Goal: Task Accomplishment & Management: Use online tool/utility

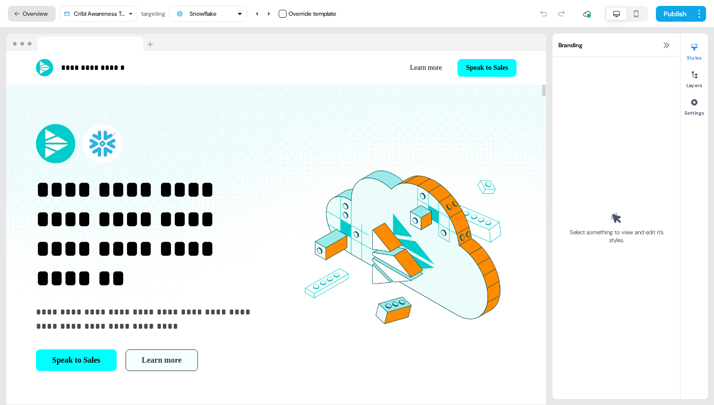
click at [40, 15] on button "Overview" at bounding box center [32, 14] width 48 height 16
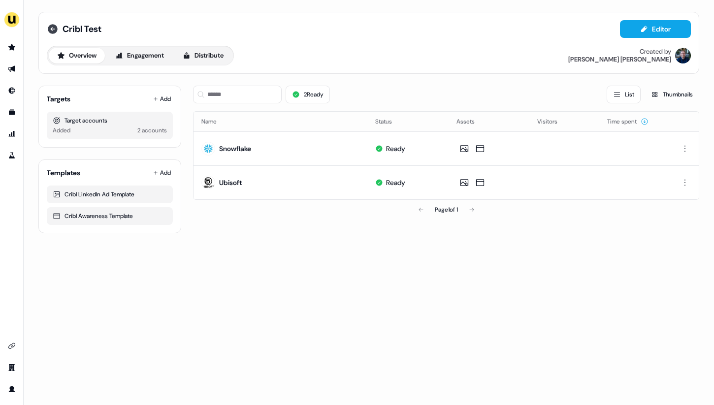
click at [53, 30] on icon at bounding box center [53, 29] width 10 height 10
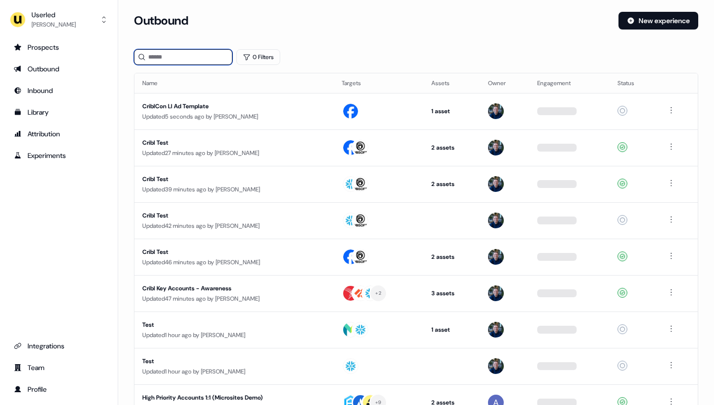
click at [196, 57] on input at bounding box center [183, 57] width 98 height 16
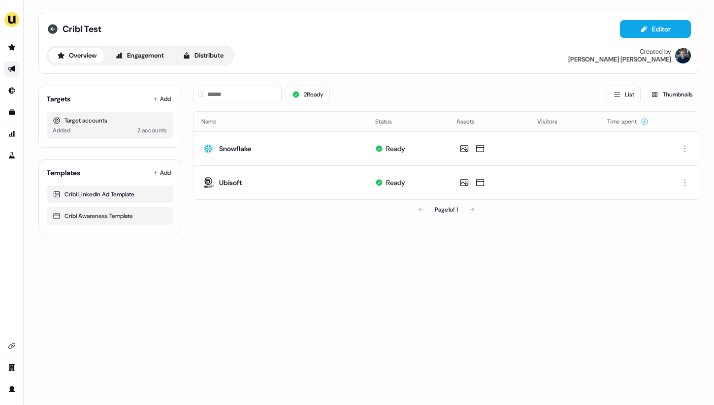
click at [52, 28] on icon at bounding box center [53, 29] width 12 height 12
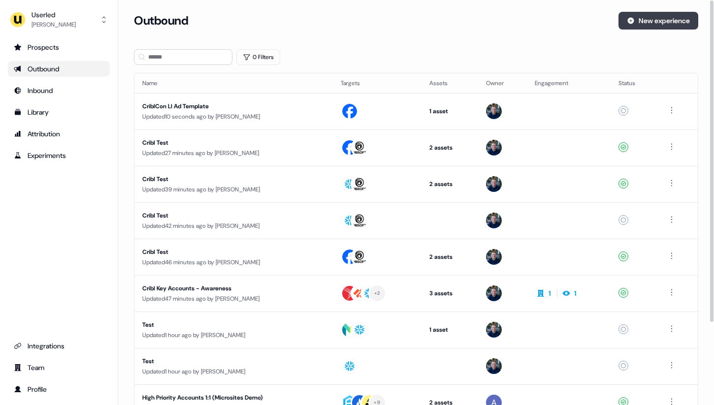
click at [680, 24] on button "New experience" at bounding box center [659, 21] width 80 height 18
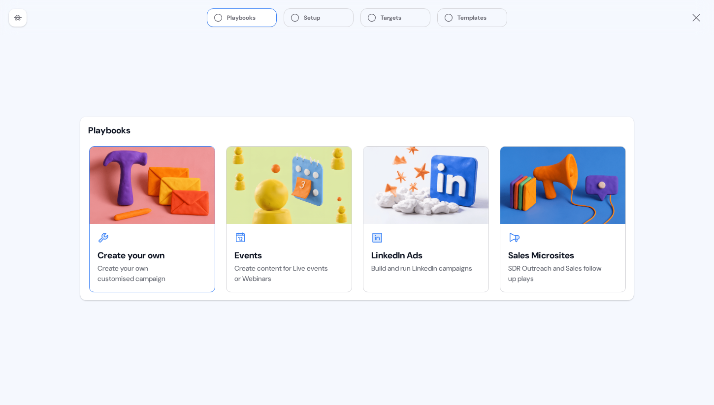
click at [148, 199] on img at bounding box center [152, 185] width 125 height 77
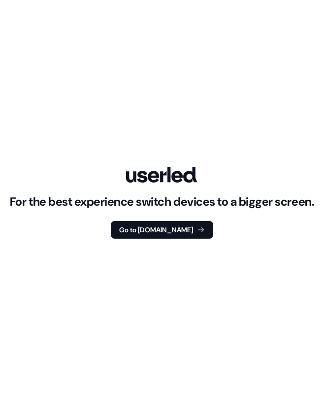
click at [216, 171] on div "For the best experience switch devices to a bigger screen. Go to Userled.io" at bounding box center [162, 203] width 304 height 72
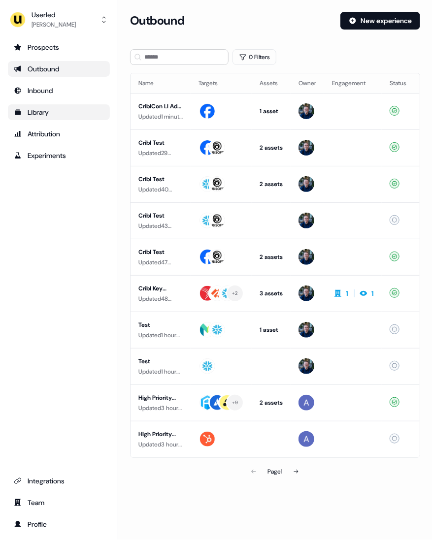
click at [72, 109] on div "Library" at bounding box center [59, 112] width 90 height 10
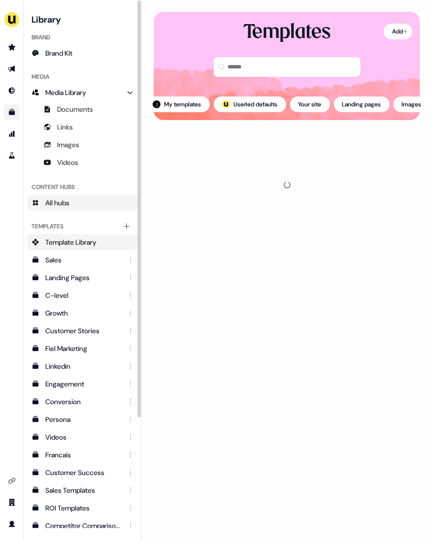
click at [94, 205] on link "All hubs" at bounding box center [83, 203] width 110 height 16
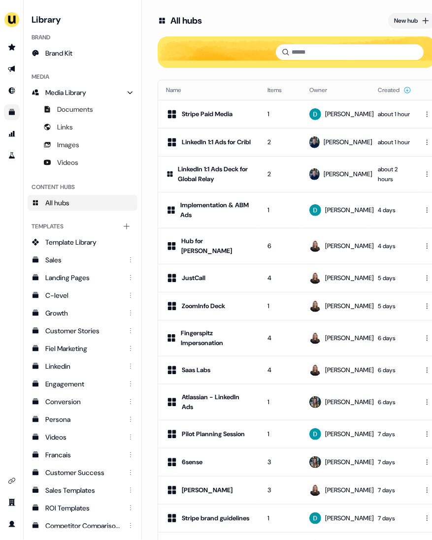
click at [324, 17] on div "New hub" at bounding box center [406, 21] width 24 height 10
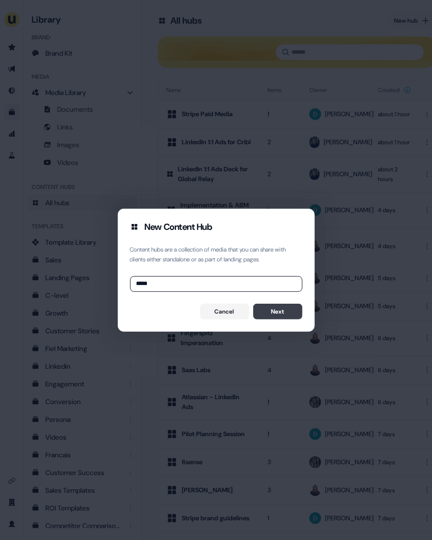
type input "*****"
click at [258, 313] on button "Next" at bounding box center [277, 312] width 49 height 16
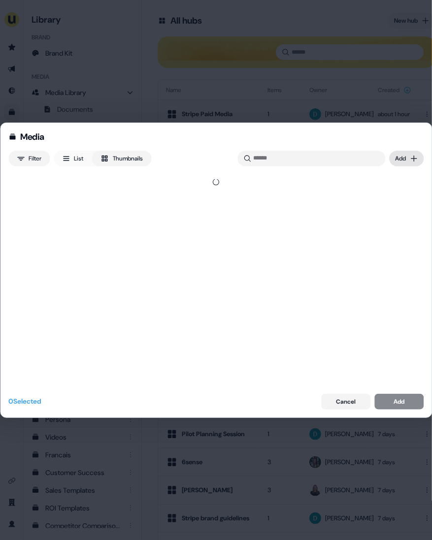
click at [324, 158] on div "Media Filter List Thumbnails Uploaded Add 0 Selected Cancel Add" at bounding box center [216, 270] width 432 height 540
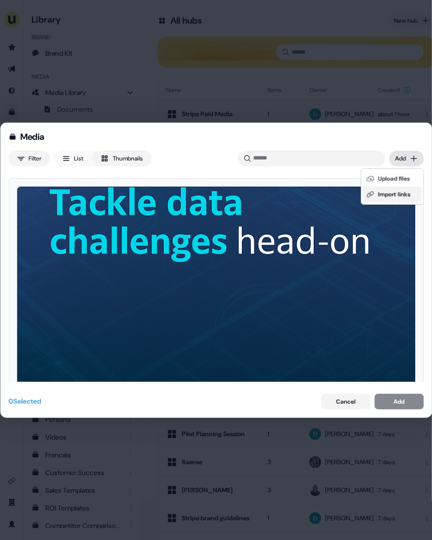
click at [324, 191] on div "Import links" at bounding box center [392, 195] width 58 height 16
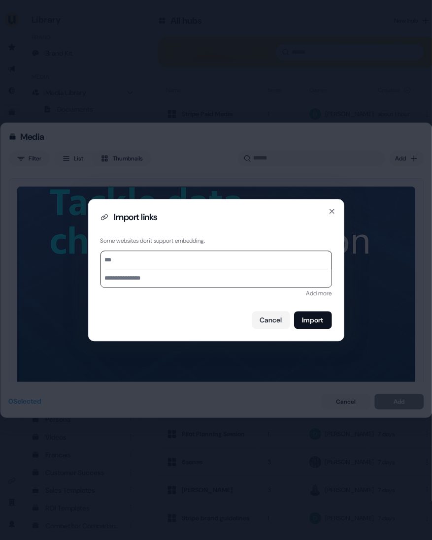
paste input "**********"
type input "**********"
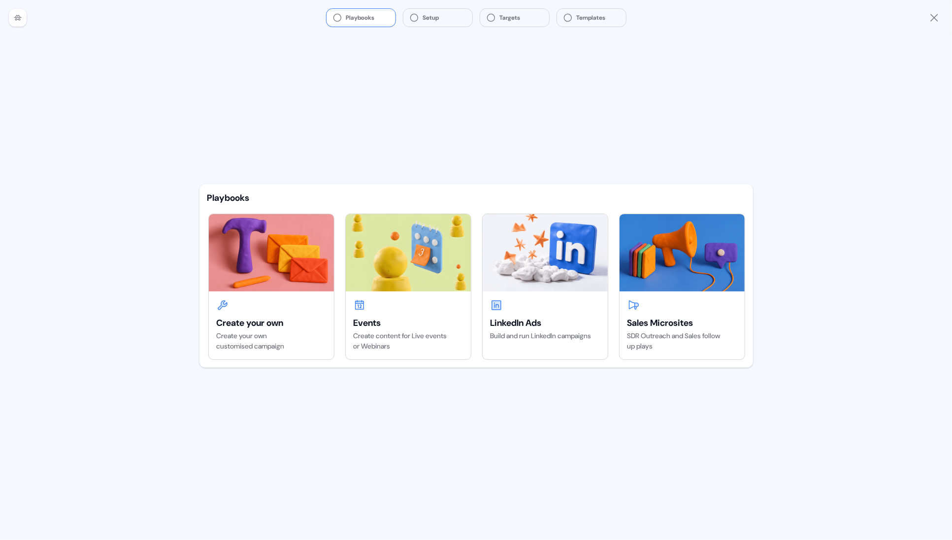
click at [925, 11] on div "Playbooks Setup Targets Templates" at bounding box center [476, 17] width 952 height 35
click at [936, 18] on icon "Close" at bounding box center [934, 18] width 12 height 12
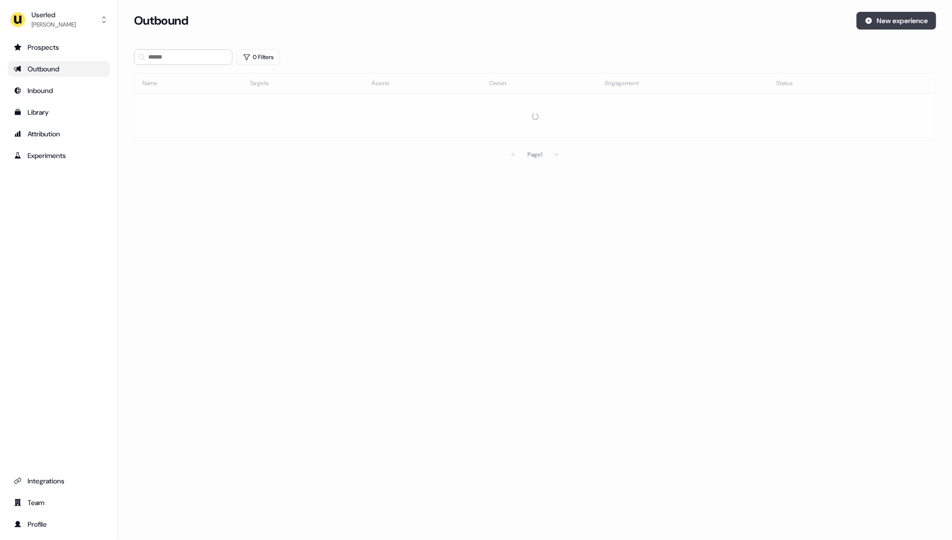
click at [878, 17] on button "New experience" at bounding box center [896, 21] width 80 height 18
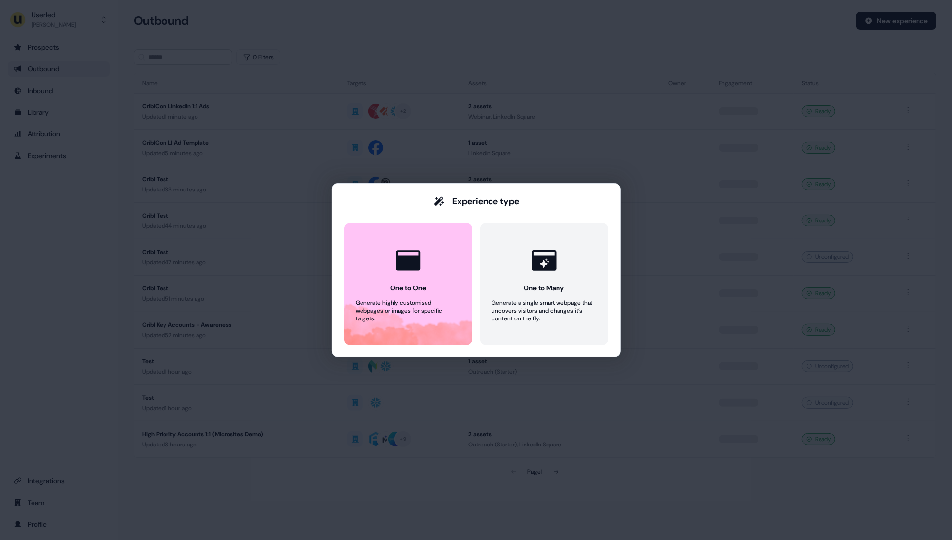
click at [347, 316] on button "One to One Generate highly customised webpages or images for specific targets." at bounding box center [408, 284] width 128 height 122
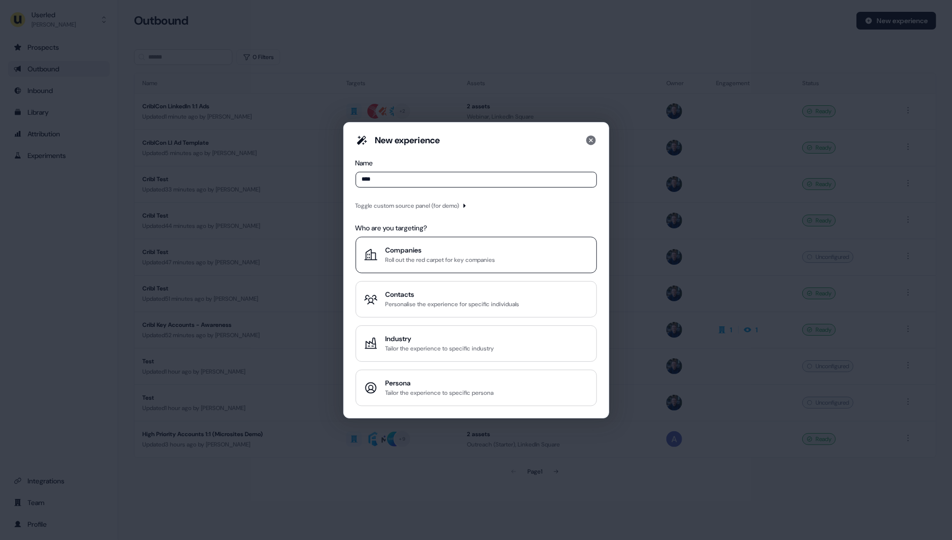
type input "****"
click at [422, 250] on div "Companies" at bounding box center [441, 250] width 110 height 10
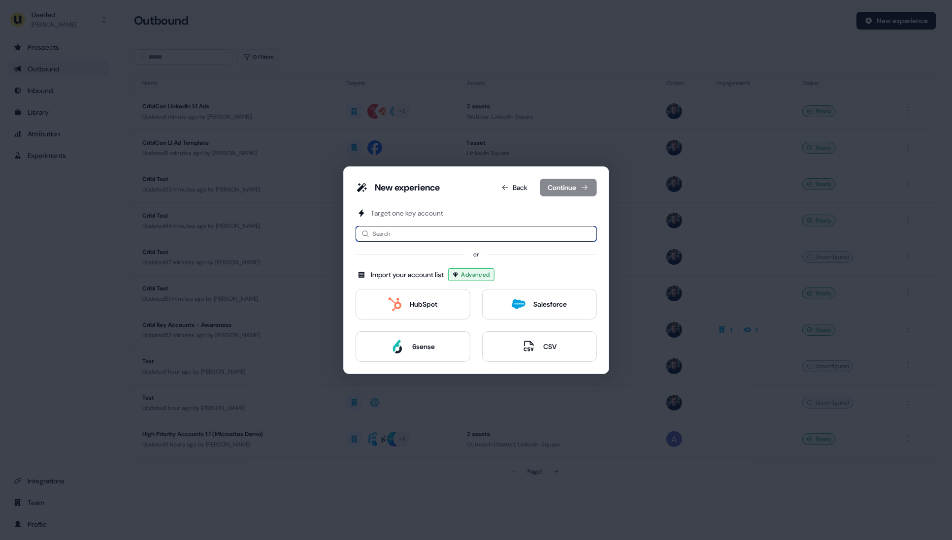
click at [440, 232] on input at bounding box center [476, 234] width 241 height 16
type input "**"
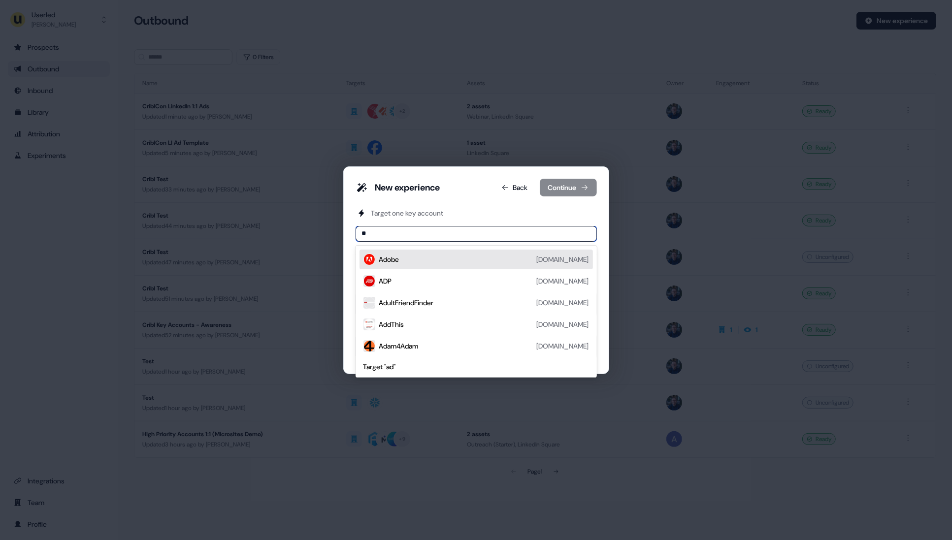
click at [448, 258] on div "Adobe [DOMAIN_NAME]" at bounding box center [484, 260] width 210 height 12
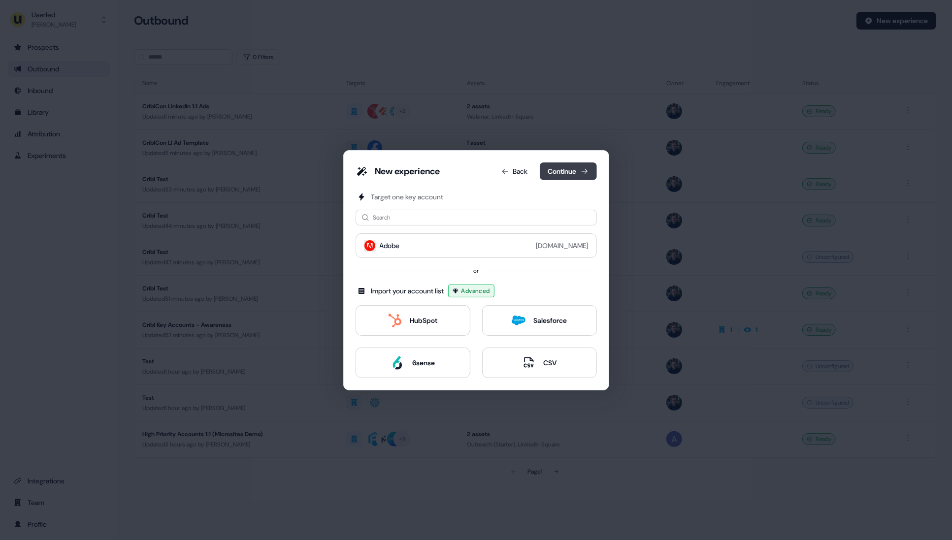
click at [572, 173] on button "Continue" at bounding box center [568, 172] width 57 height 18
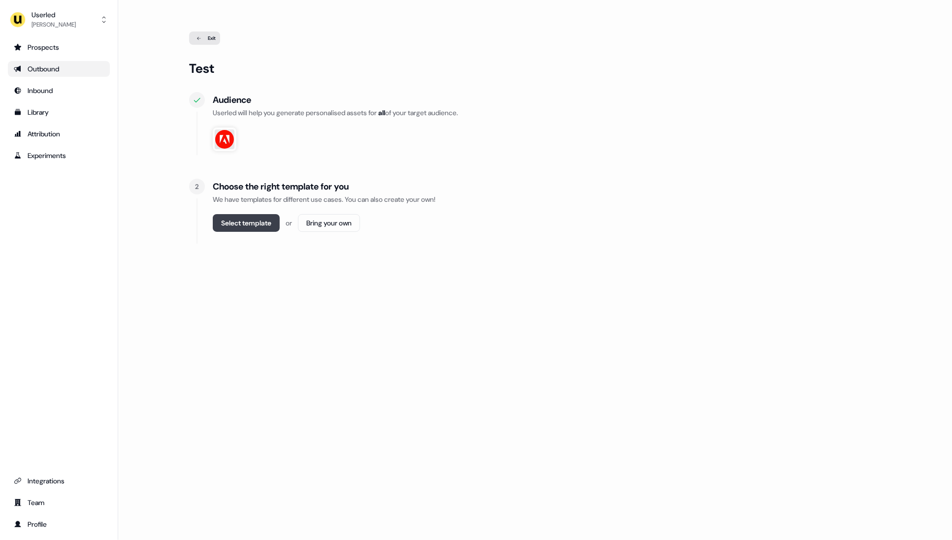
click at [270, 226] on button "Select template" at bounding box center [246, 223] width 67 height 18
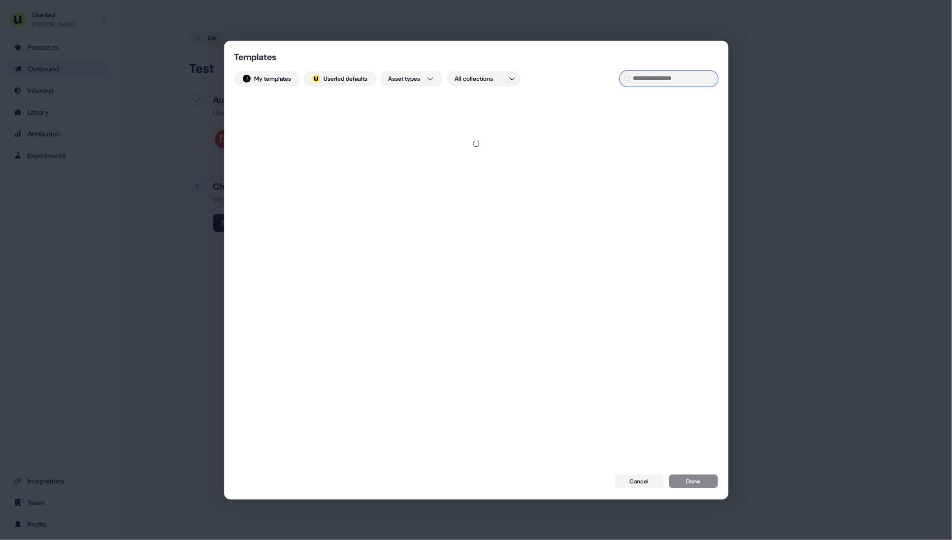
click at [660, 78] on input at bounding box center [669, 78] width 98 height 16
type input "*****"
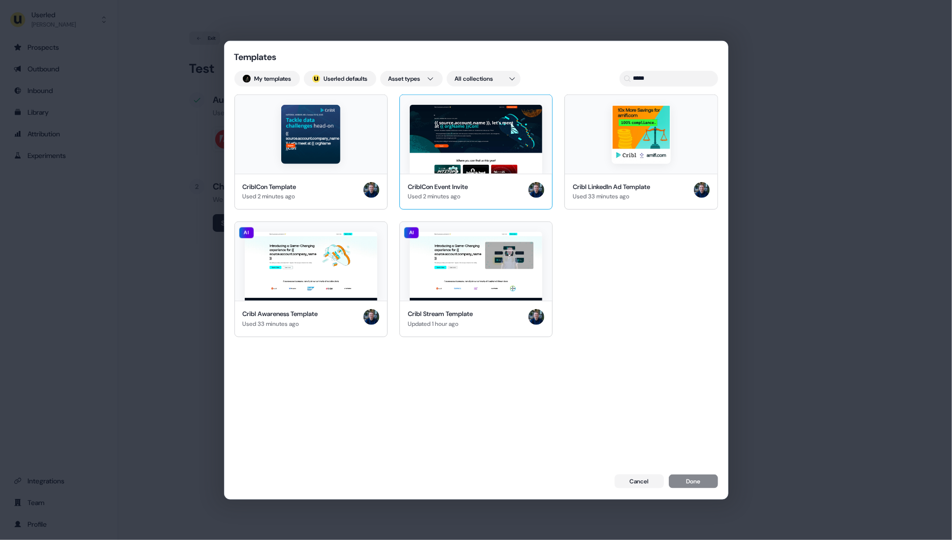
click at [494, 174] on div "CriblCon Event Invite Used 2 minutes ago" at bounding box center [476, 191] width 152 height 36
click at [616, 170] on div at bounding box center [641, 134] width 152 height 79
click at [702, 491] on div "Templates My templates ; Userled defaults Asset types All collections ***** Cri…" at bounding box center [476, 270] width 503 height 459
click at [709, 482] on button "Done" at bounding box center [693, 483] width 49 height 14
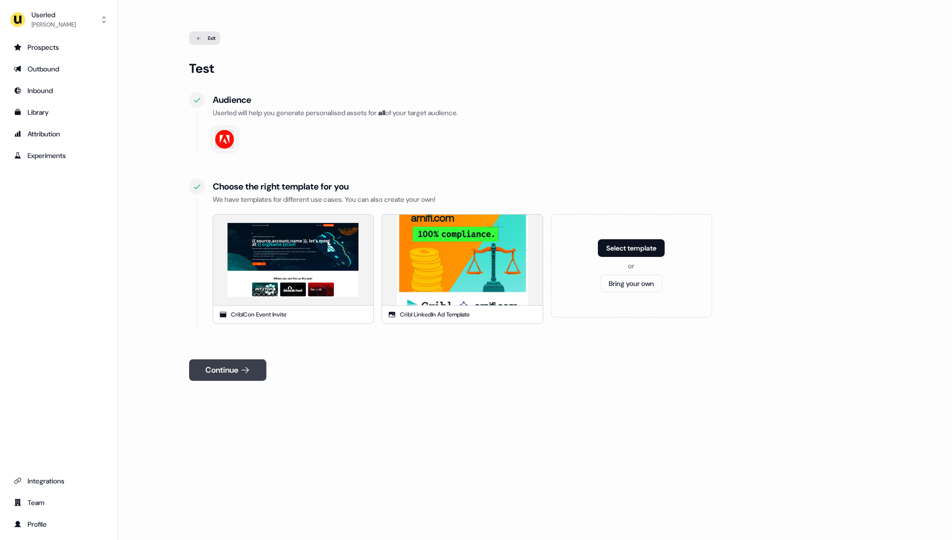
click at [231, 366] on button "Continue" at bounding box center [227, 371] width 77 height 22
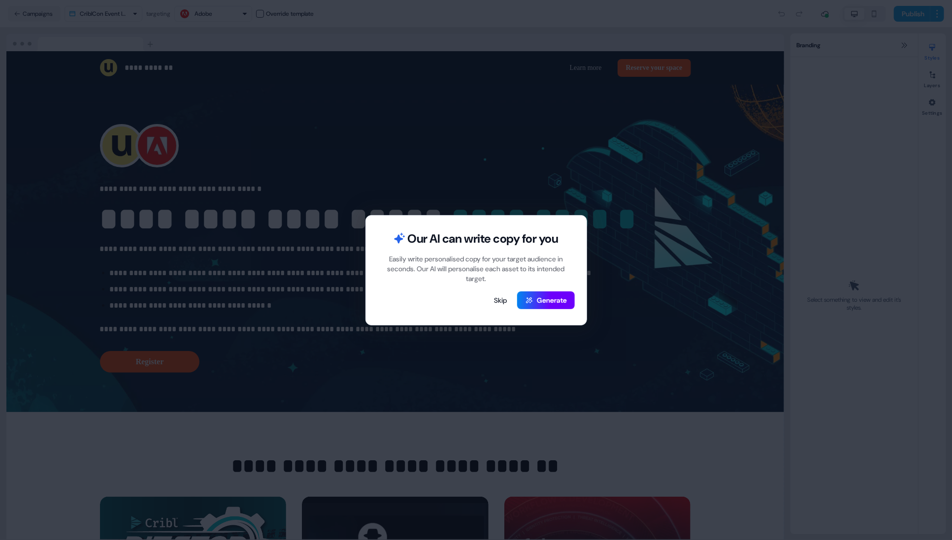
click at [563, 300] on button "Generate" at bounding box center [546, 301] width 58 height 18
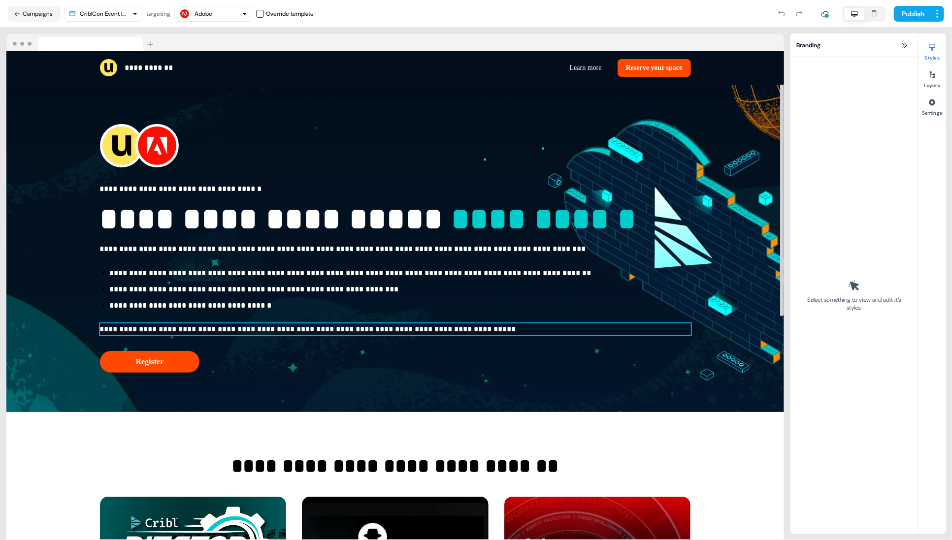
click at [366, 331] on span "**********" at bounding box center [308, 329] width 416 height 7
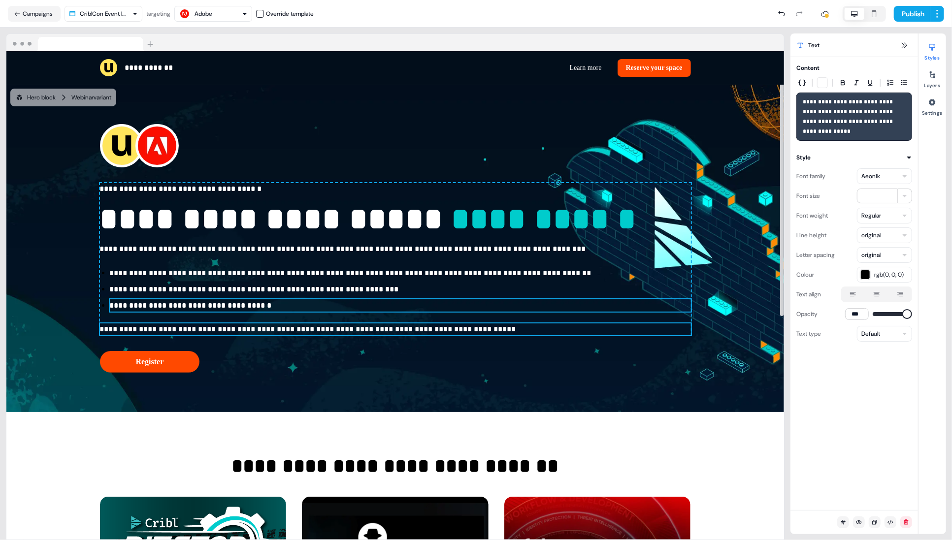
click at [390, 277] on p "**********" at bounding box center [400, 273] width 581 height 12
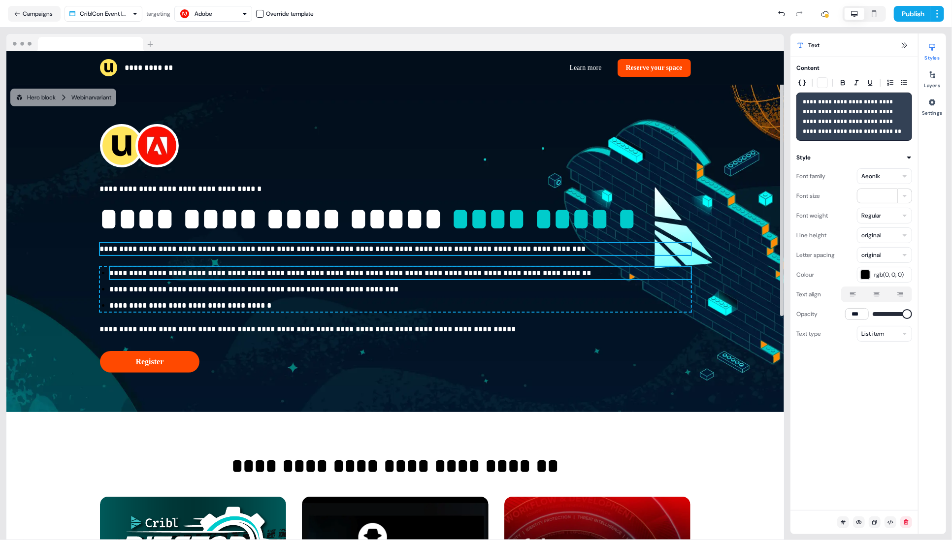
click at [404, 238] on div "**********" at bounding box center [395, 259] width 591 height 152
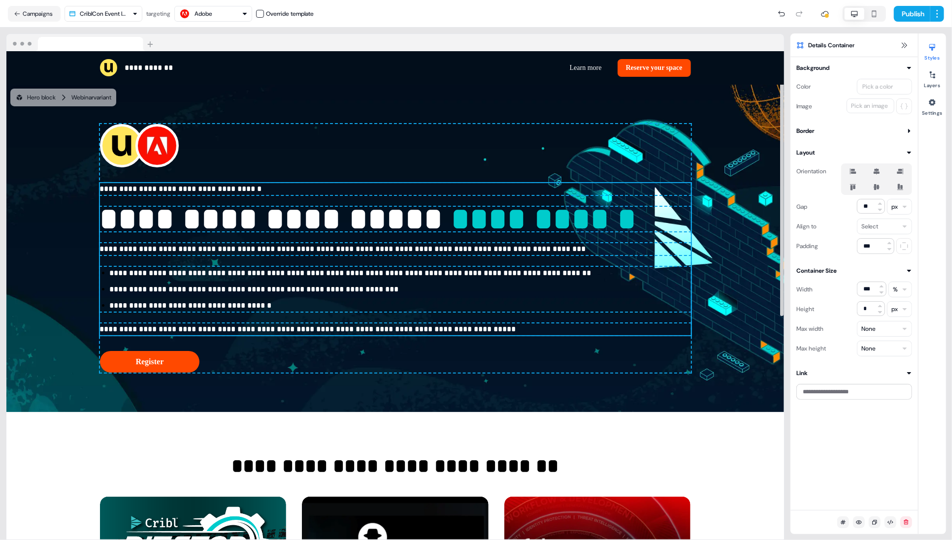
click at [452, 222] on span "**********" at bounding box center [544, 218] width 185 height 31
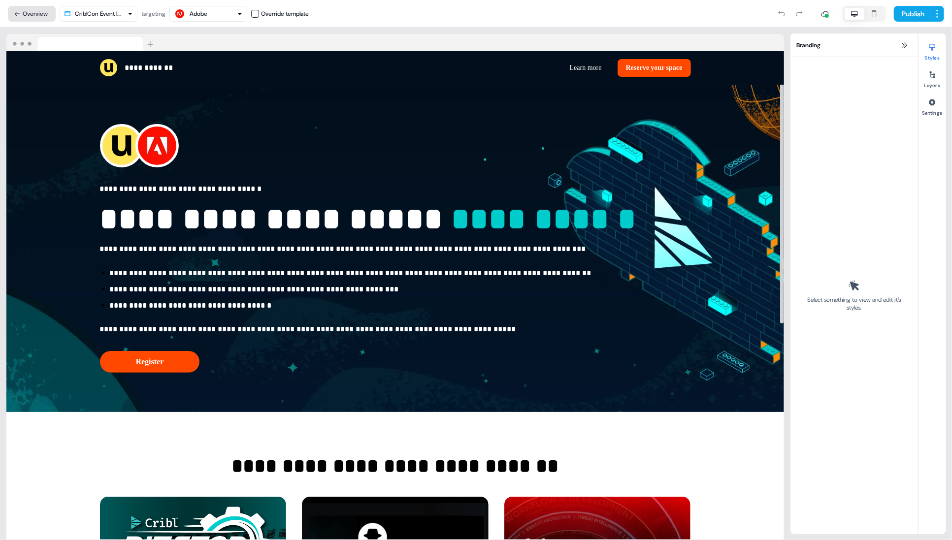
click at [41, 15] on button "Overview" at bounding box center [32, 14] width 48 height 16
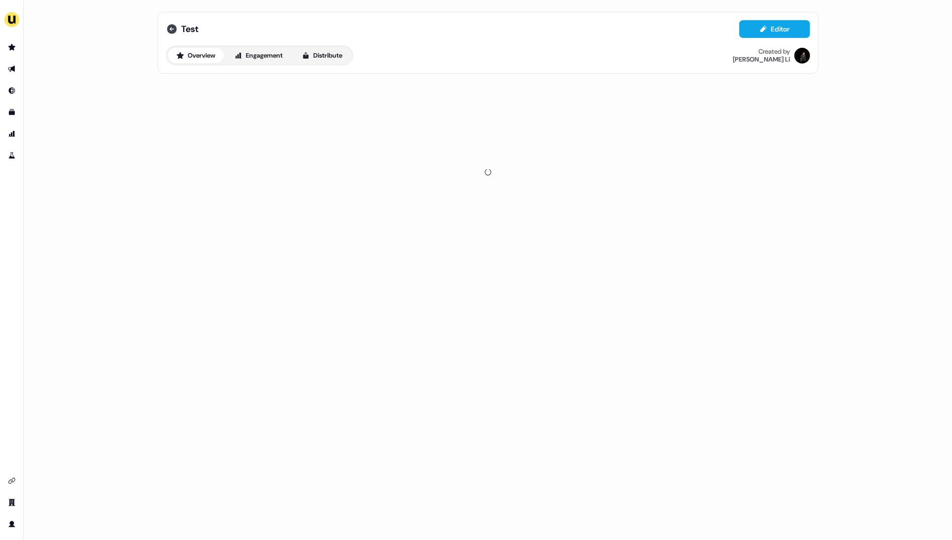
click at [169, 32] on icon at bounding box center [172, 29] width 10 height 10
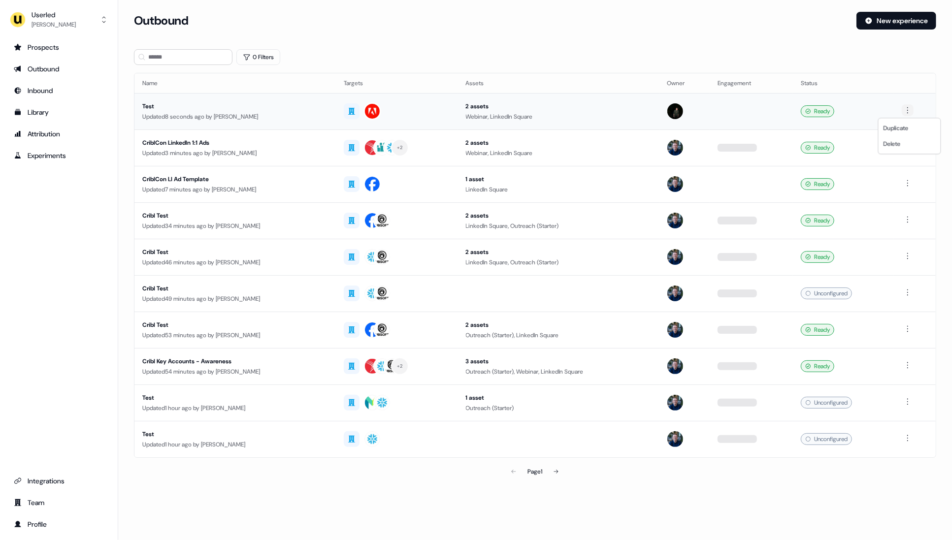
click at [911, 107] on html "For the best experience switch devices to a bigger screen. Go to [DOMAIN_NAME] …" at bounding box center [476, 270] width 952 height 540
click at [900, 145] on span "Delete" at bounding box center [891, 144] width 17 height 8
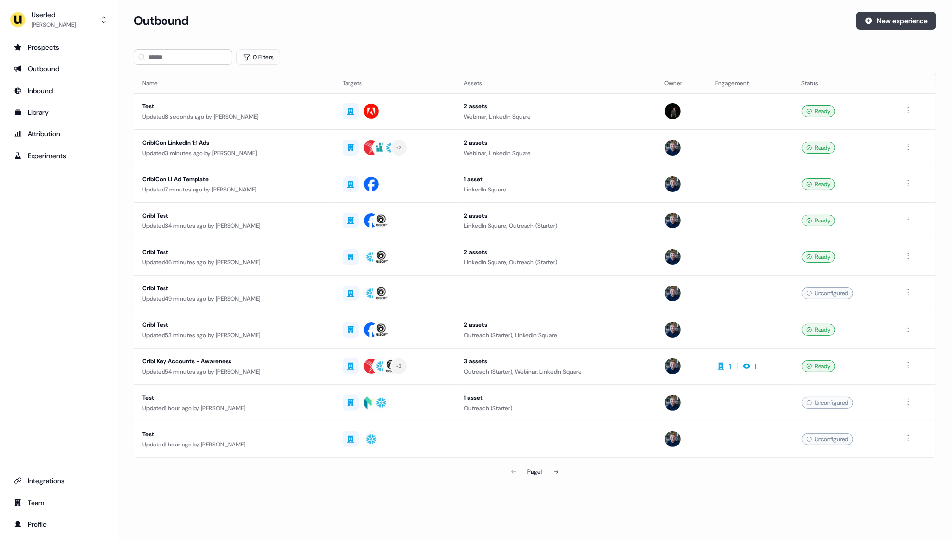
click at [893, 22] on button "New experience" at bounding box center [896, 21] width 80 height 18
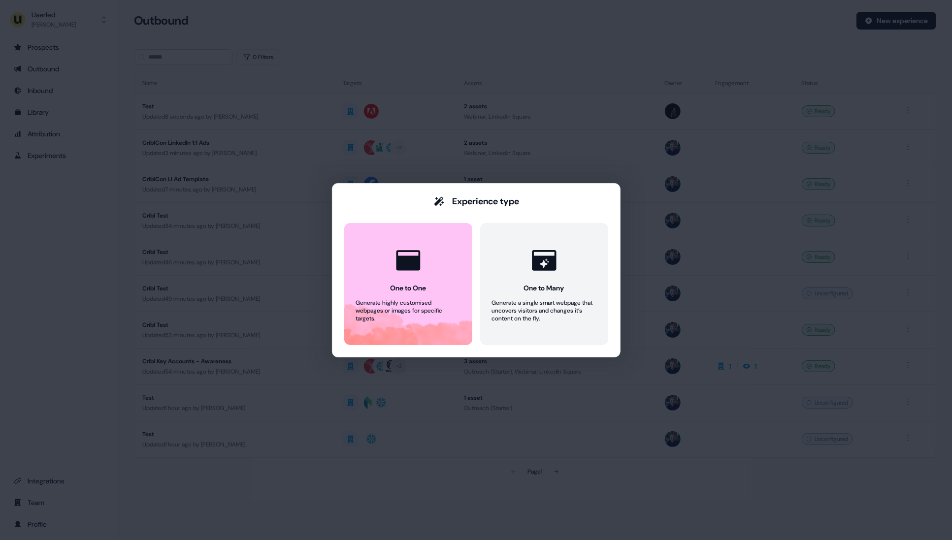
click at [608, 48] on div "Experience type One to One Generate highly customised webpages or images for sp…" at bounding box center [476, 270] width 952 height 540
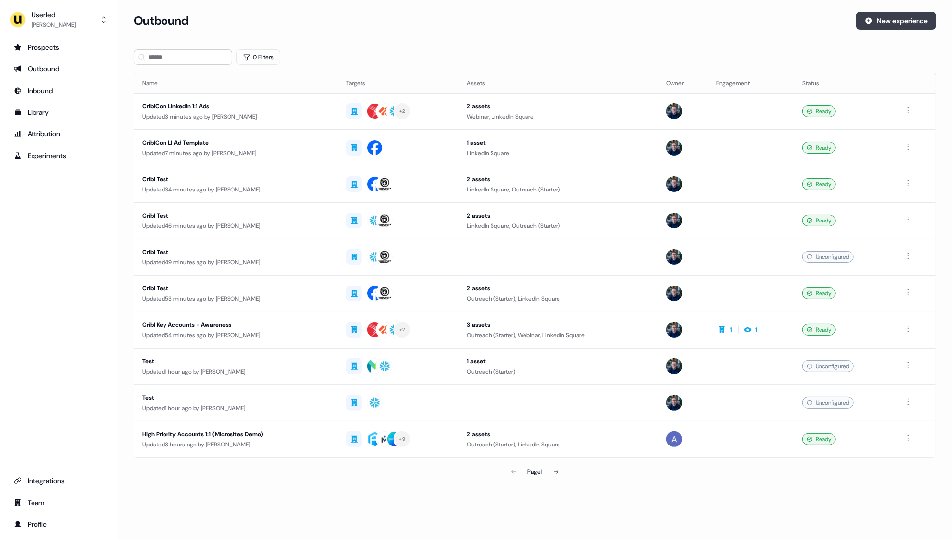
click at [876, 22] on button "New experience" at bounding box center [896, 21] width 80 height 18
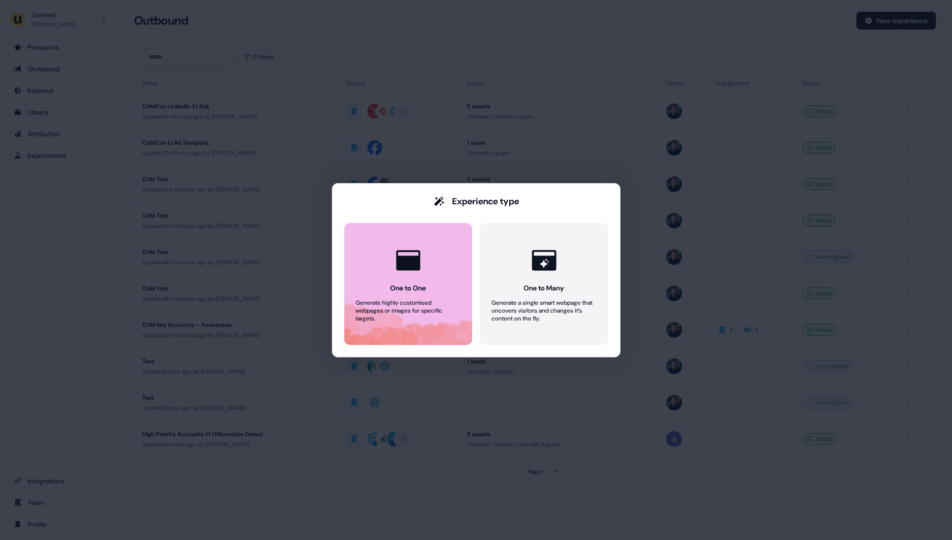
click at [402, 272] on icon at bounding box center [408, 261] width 30 height 30
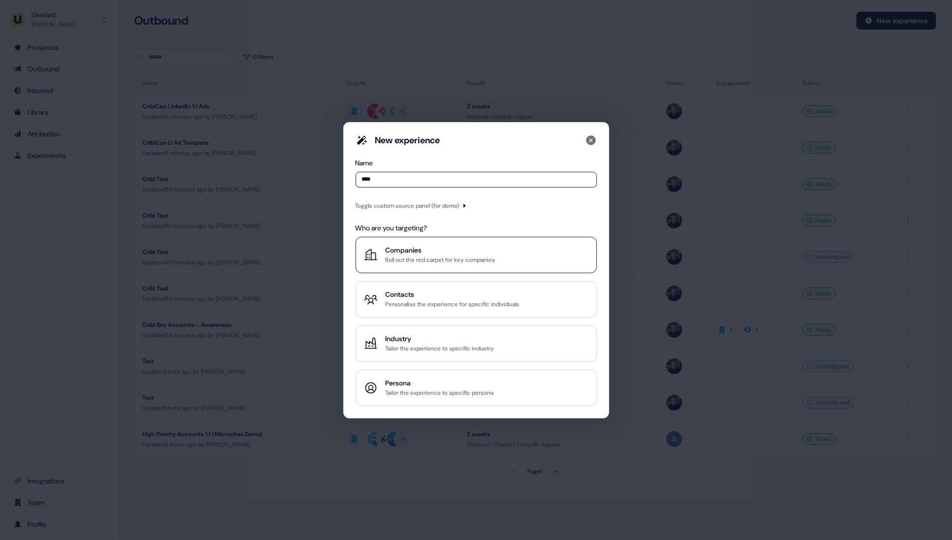
type input "****"
click at [434, 249] on div "Companies" at bounding box center [441, 250] width 110 height 10
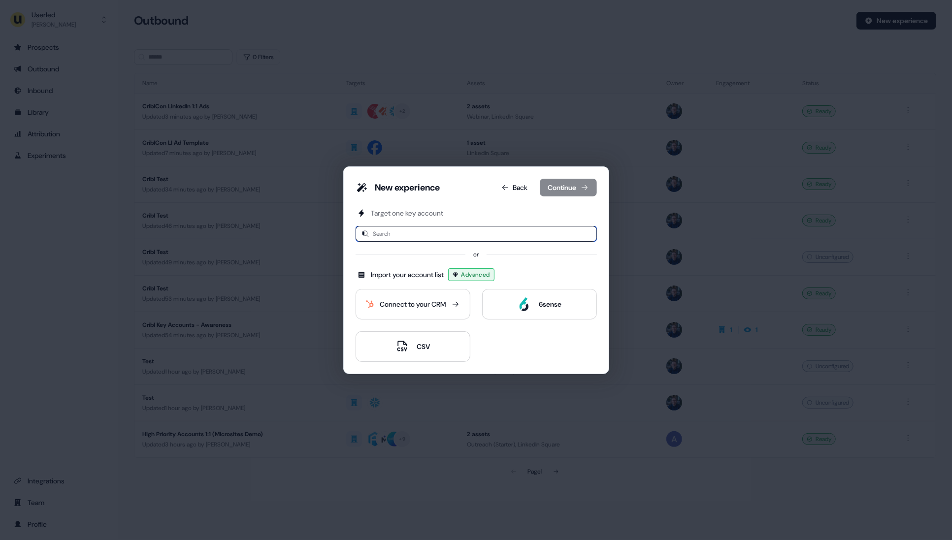
click at [429, 237] on input "*" at bounding box center [476, 234] width 241 height 16
type input "*****"
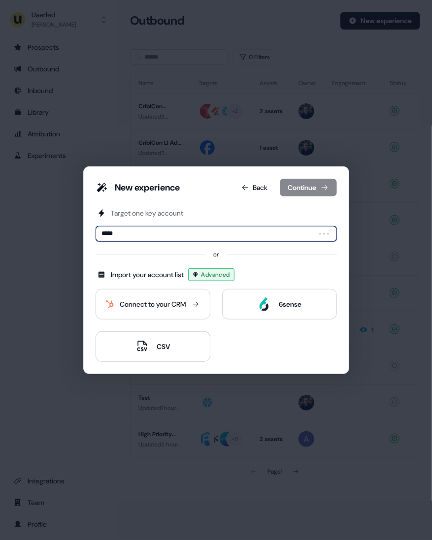
click at [260, 240] on input "*****" at bounding box center [216, 234] width 241 height 16
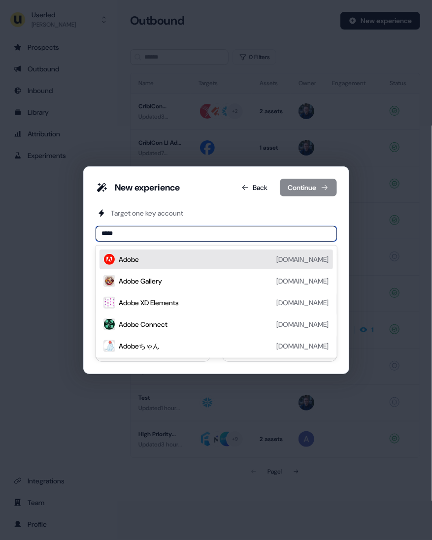
click at [249, 256] on div "Adobe [DOMAIN_NAME]" at bounding box center [224, 260] width 210 height 12
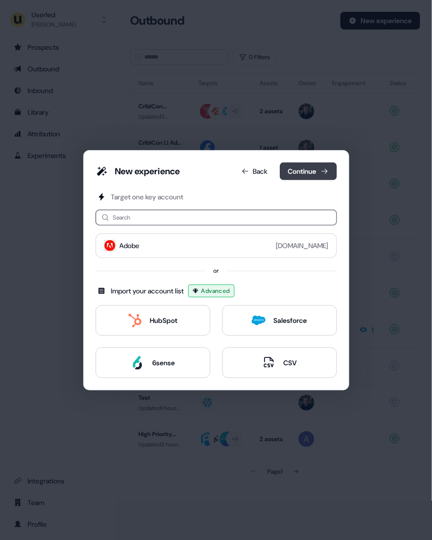
click at [325, 171] on icon at bounding box center [325, 171] width 8 height 8
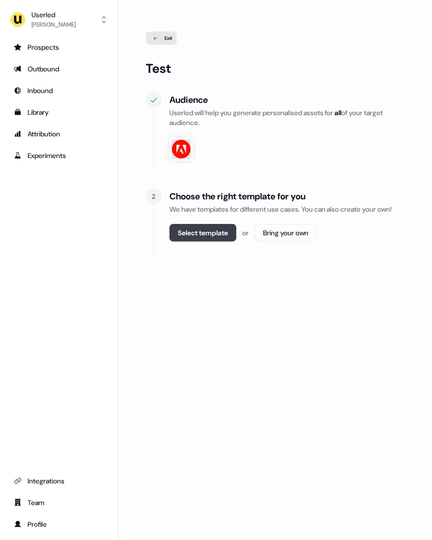
click at [212, 238] on button "Select template" at bounding box center [202, 233] width 67 height 18
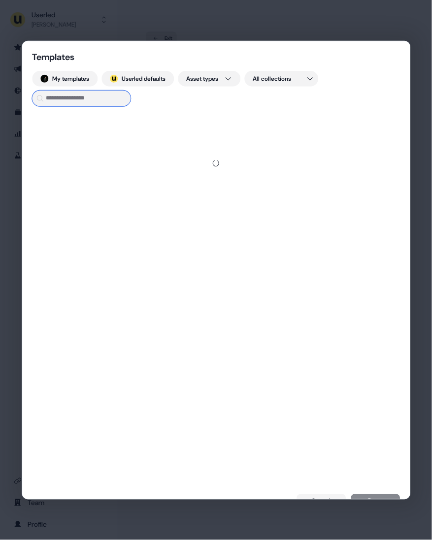
click at [114, 103] on input at bounding box center [81, 98] width 98 height 16
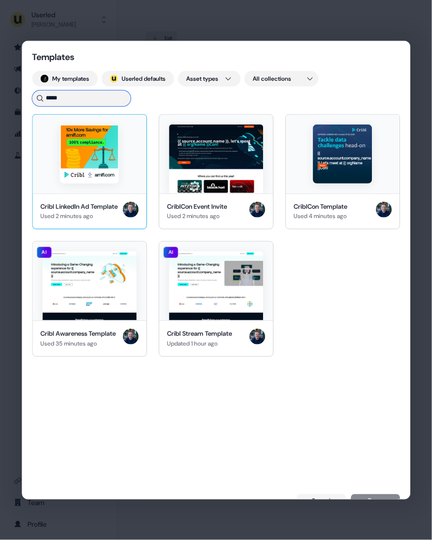
type input "*****"
click at [117, 189] on div at bounding box center [90, 153] width 114 height 79
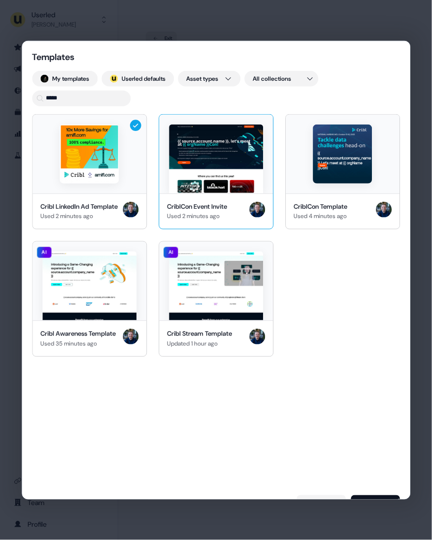
click at [214, 193] on img at bounding box center [216, 158] width 94 height 69
click at [389, 497] on button "Done" at bounding box center [375, 502] width 49 height 14
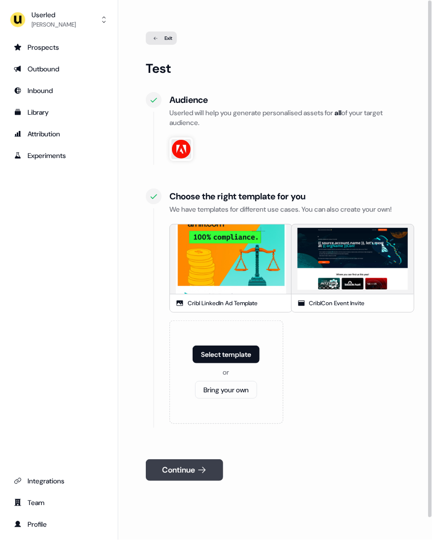
click at [212, 478] on button "Continue" at bounding box center [184, 470] width 77 height 22
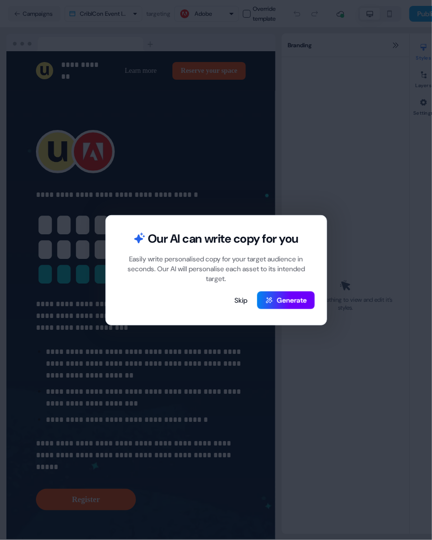
click at [299, 297] on button "Generate" at bounding box center [286, 301] width 58 height 18
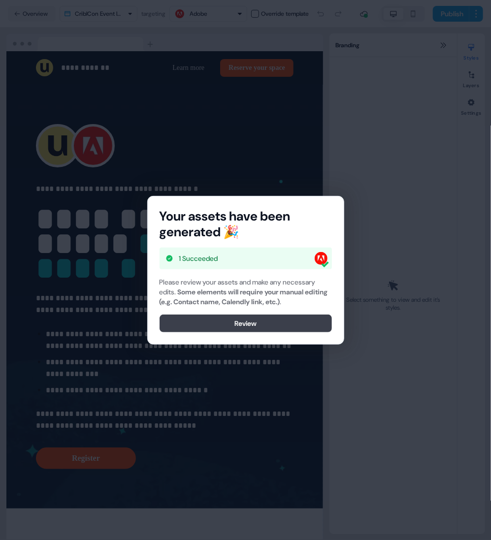
click at [278, 322] on button "Review" at bounding box center [246, 324] width 172 height 18
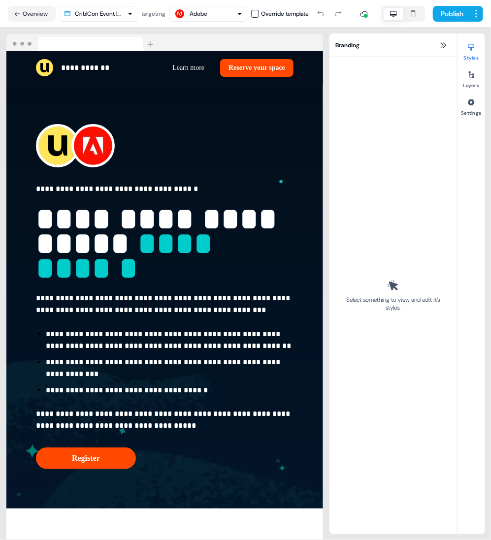
click at [147, 16] on div "targeting" at bounding box center [153, 14] width 24 height 10
click at [114, 16] on html "**********" at bounding box center [245, 270] width 491 height 540
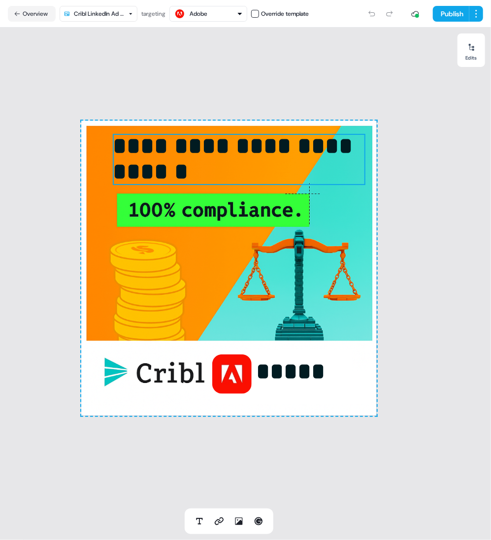
click at [207, 152] on span "**********" at bounding box center [236, 158] width 246 height 49
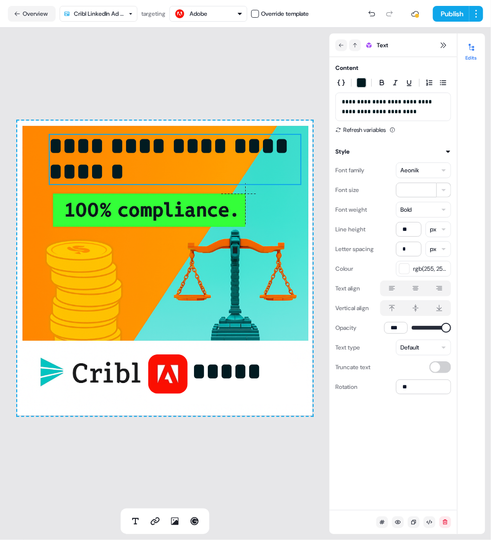
click at [218, 207] on div "**********" at bounding box center [164, 268] width 295 height 295
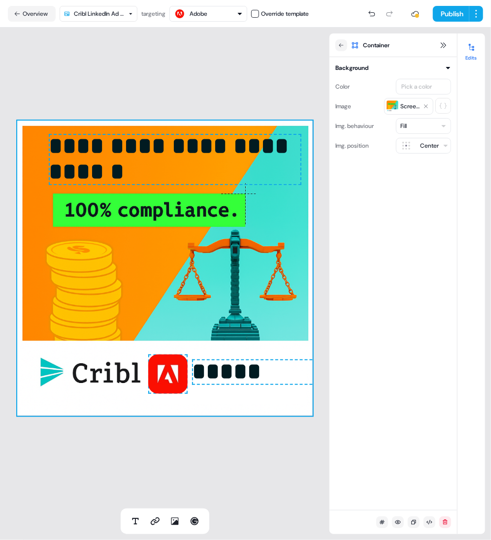
click at [238, 383] on span "*****" at bounding box center [226, 371] width 69 height 23
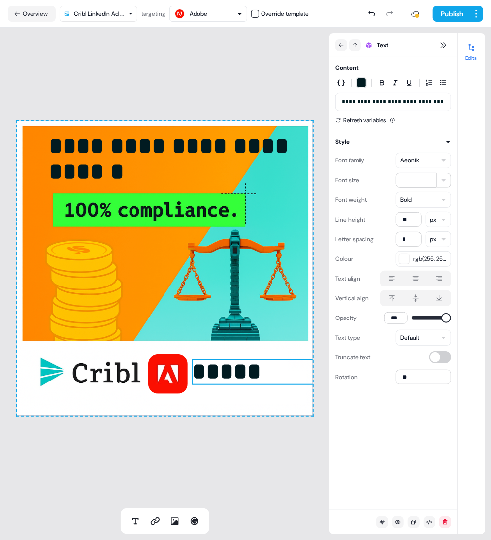
click at [32, 10] on button "Overview" at bounding box center [32, 14] width 48 height 16
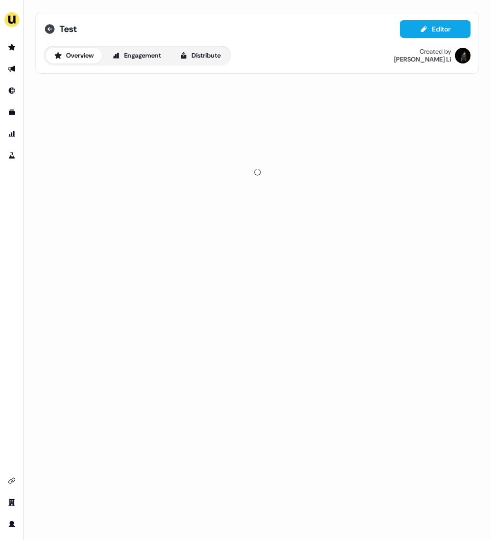
click at [53, 28] on icon at bounding box center [50, 29] width 10 height 10
click at [52, 28] on icon at bounding box center [50, 29] width 10 height 10
click at [47, 36] on div "Test Editor" at bounding box center [257, 29] width 427 height 18
click at [50, 30] on icon at bounding box center [50, 29] width 10 height 10
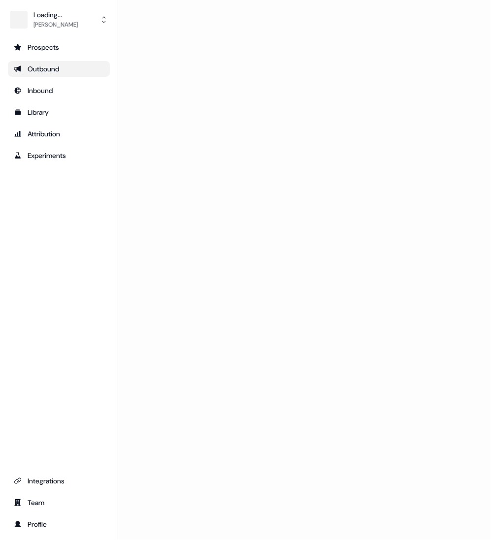
click at [380, 179] on div "Loading..." at bounding box center [304, 270] width 373 height 540
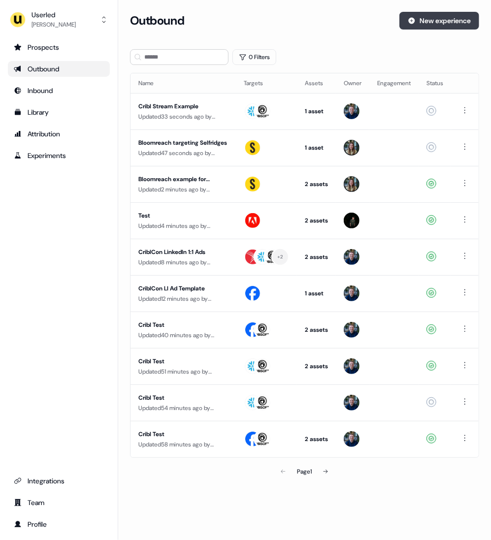
click at [429, 22] on button "New experience" at bounding box center [439, 21] width 80 height 18
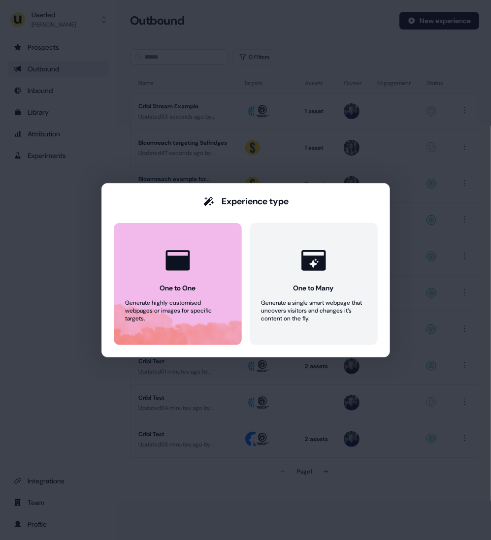
click at [207, 245] on button "One to One Generate highly customised webpages or images for specific targets." at bounding box center [178, 284] width 128 height 122
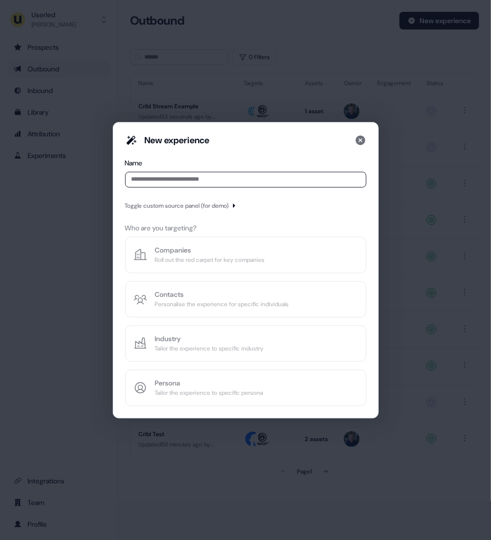
click at [261, 181] on input at bounding box center [245, 180] width 241 height 16
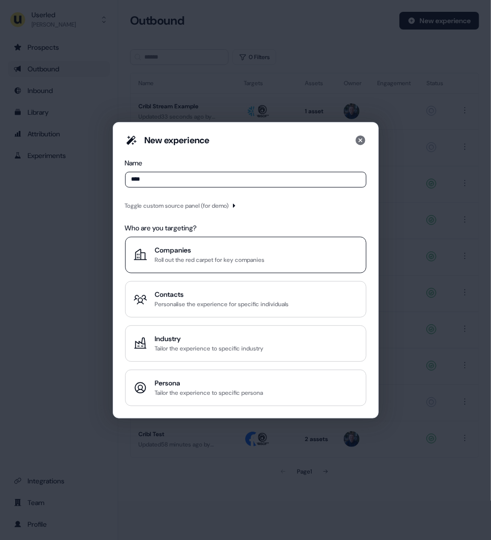
type input "****"
click at [213, 262] on div "Roll out the red carpet for key companies" at bounding box center [210, 260] width 110 height 10
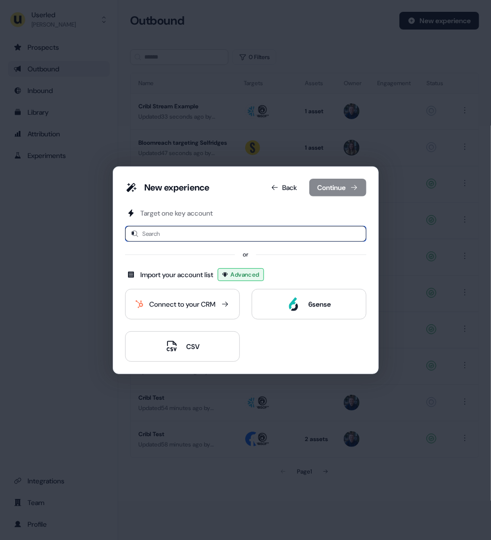
click at [207, 241] on input "*" at bounding box center [245, 234] width 241 height 16
type input "**"
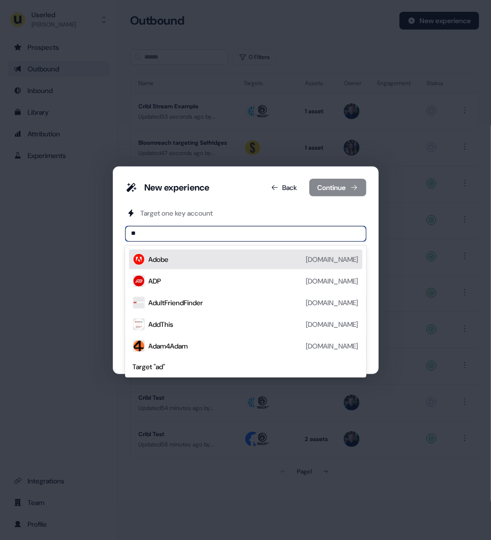
click at [201, 259] on div "Adobe adobe.com" at bounding box center [254, 260] width 210 height 12
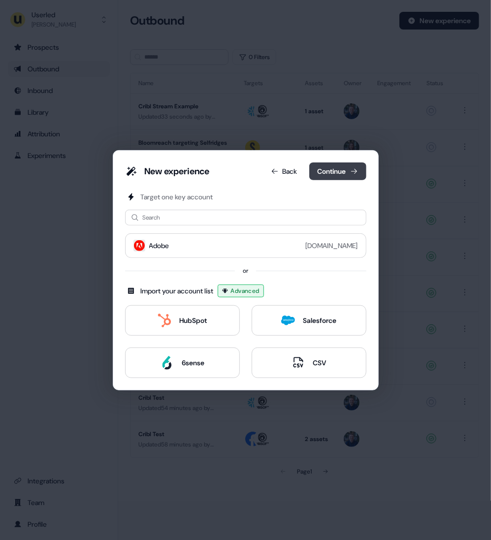
click at [346, 173] on button "Continue" at bounding box center [337, 172] width 57 height 18
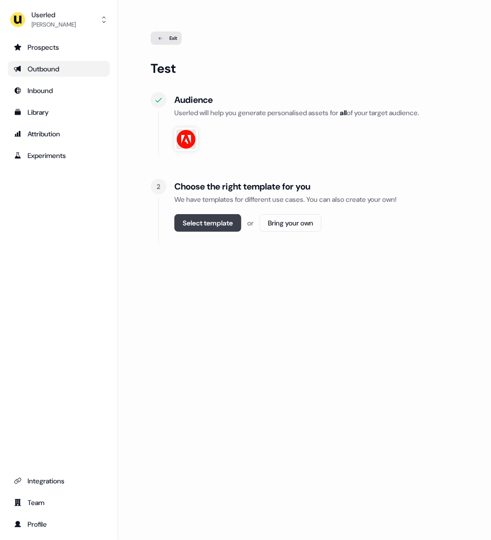
click at [216, 217] on button "Select template" at bounding box center [207, 223] width 67 height 18
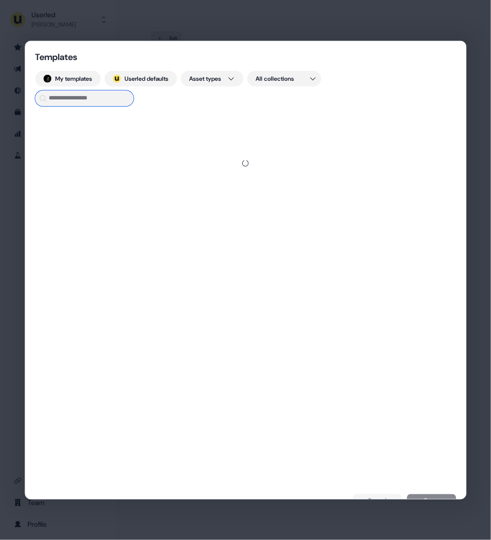
click at [112, 99] on input at bounding box center [84, 98] width 98 height 16
type input "*****"
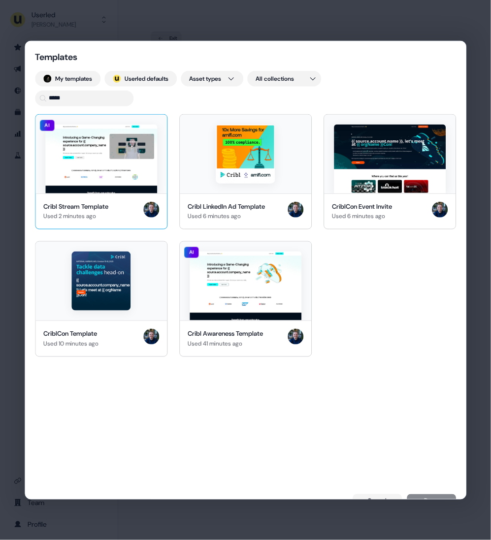
click at [130, 162] on img at bounding box center [101, 158] width 112 height 69
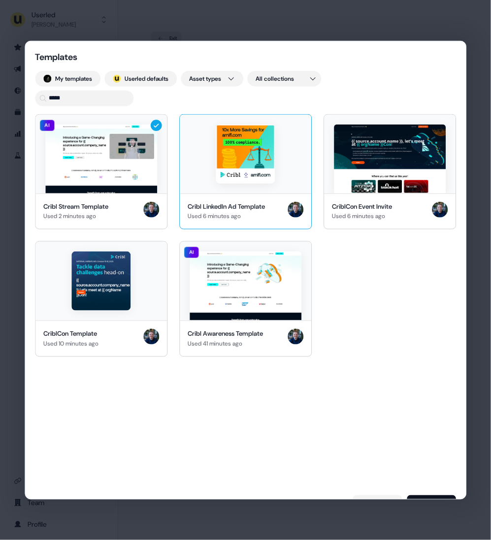
click at [251, 179] on img at bounding box center [245, 153] width 59 height 59
click at [445, 496] on button "Done" at bounding box center [431, 502] width 49 height 14
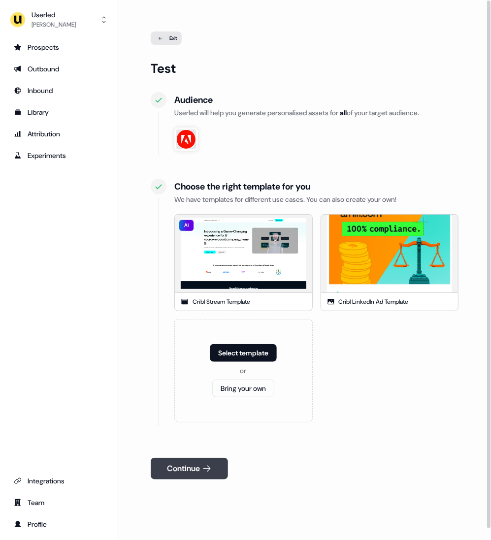
click at [217, 469] on button "Continue" at bounding box center [189, 469] width 77 height 22
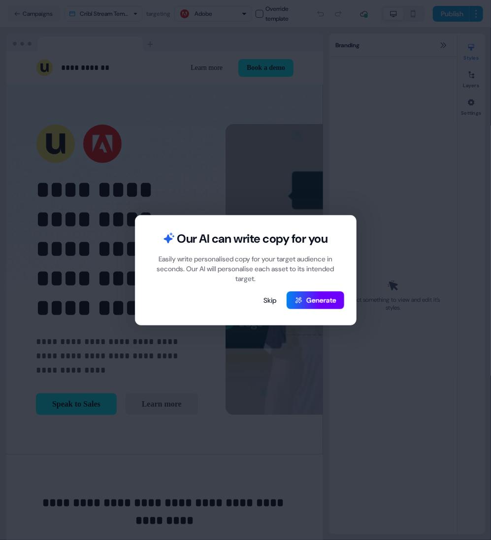
click at [318, 302] on button "Generate" at bounding box center [316, 301] width 58 height 18
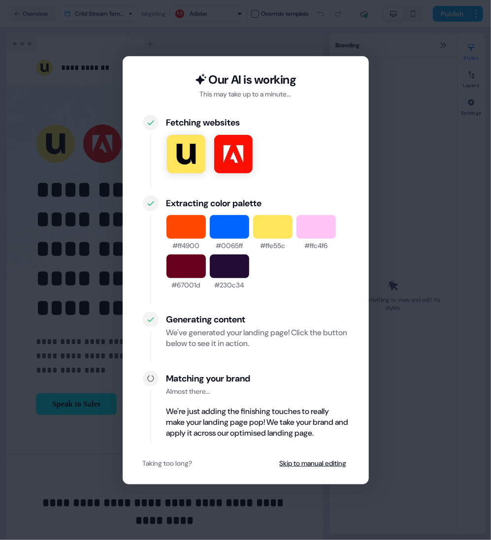
click at [329, 339] on div "We've generated your landing page! Click the button below to see it in action." at bounding box center [257, 338] width 182 height 22
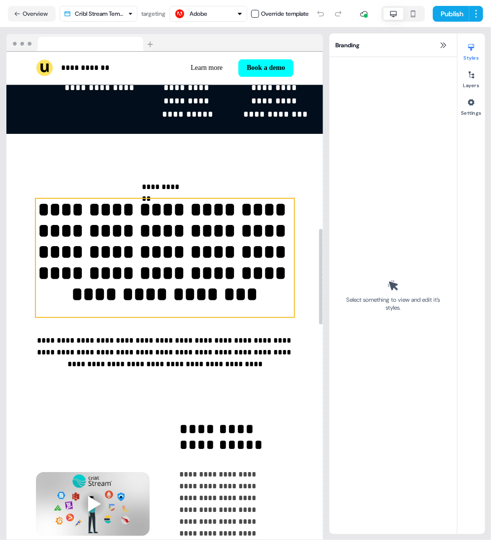
scroll to position [928, 0]
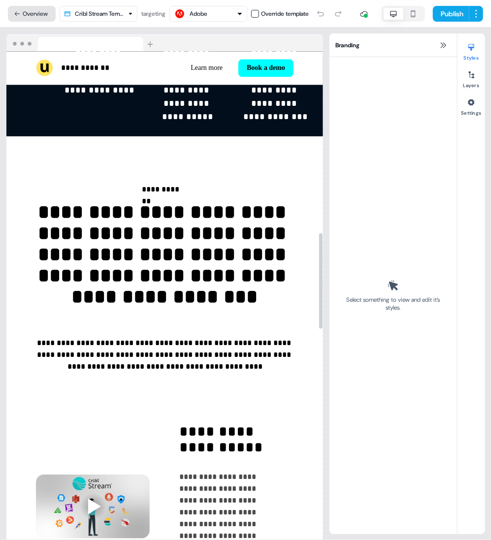
click at [39, 17] on button "Overview" at bounding box center [32, 14] width 48 height 16
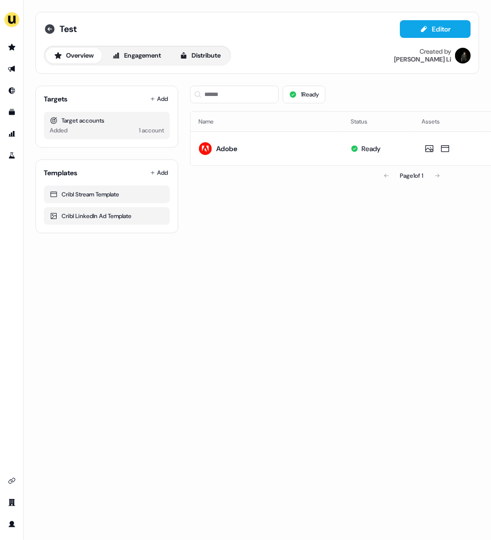
click at [44, 28] on icon at bounding box center [50, 29] width 12 height 12
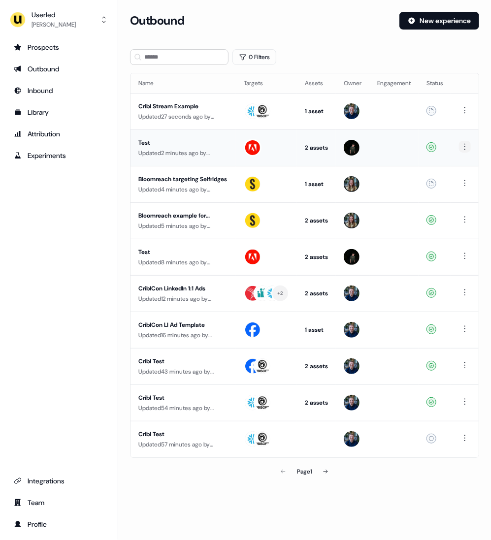
click at [465, 144] on html "For the best experience switch devices to a bigger screen. Go to [DOMAIN_NAME] …" at bounding box center [245, 270] width 491 height 540
click at [466, 181] on div "Delete" at bounding box center [459, 180] width 58 height 16
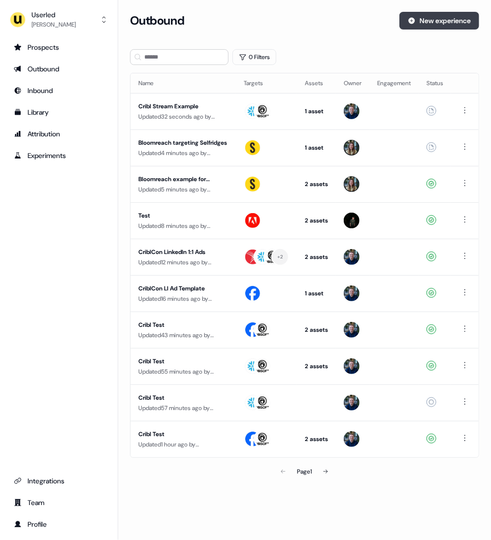
click at [458, 28] on button "New experience" at bounding box center [439, 21] width 80 height 18
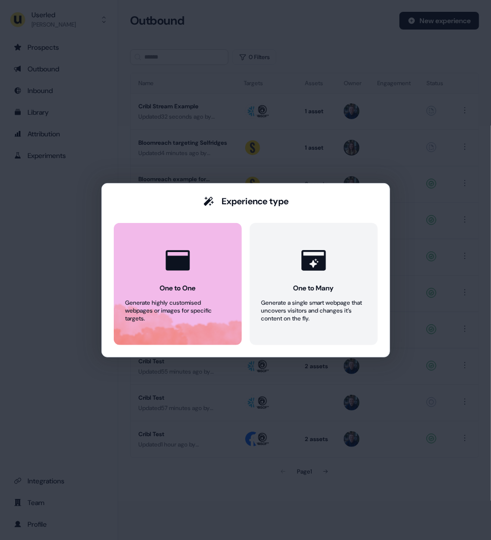
click at [185, 247] on icon at bounding box center [178, 261] width 30 height 30
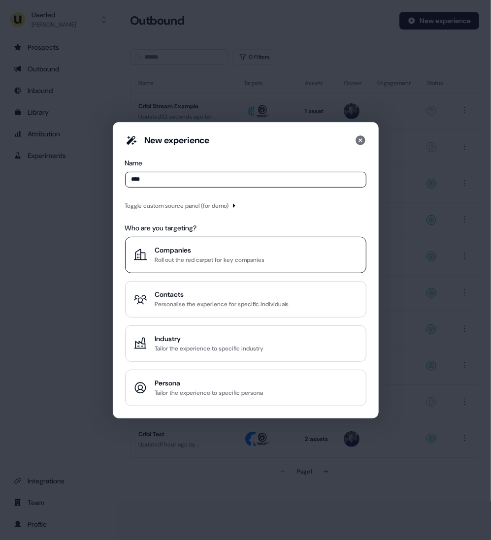
type input "****"
click at [213, 250] on div "Companies" at bounding box center [210, 250] width 110 height 10
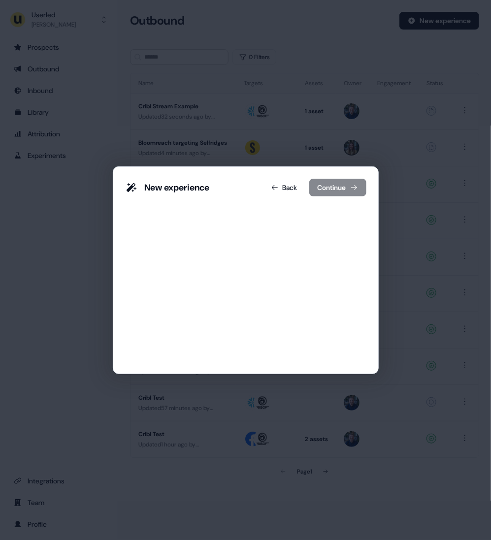
click at [223, 239] on input "*" at bounding box center [245, 234] width 241 height 16
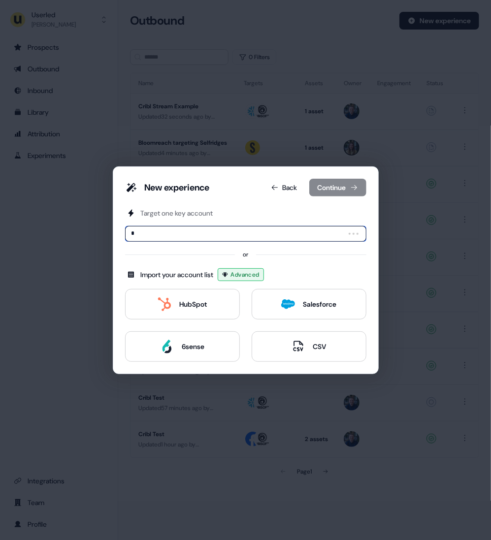
type input "**"
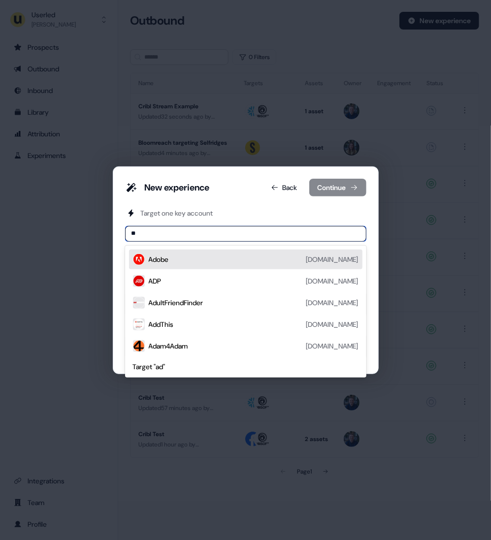
click at [216, 259] on div "Adobe [DOMAIN_NAME]" at bounding box center [254, 260] width 210 height 12
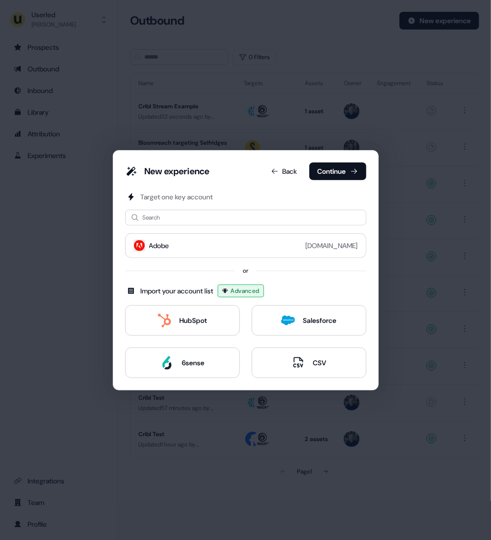
click at [341, 182] on div "New experience Back Continue" at bounding box center [245, 174] width 241 height 22
click at [343, 178] on button "Continue" at bounding box center [337, 172] width 57 height 18
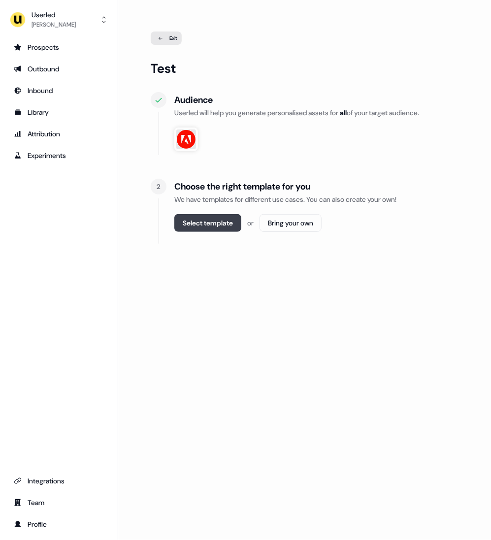
click at [194, 226] on button "Select template" at bounding box center [207, 223] width 67 height 18
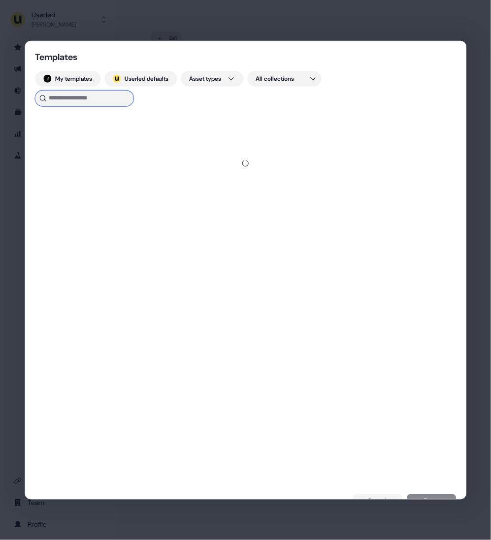
click at [98, 100] on input at bounding box center [84, 98] width 98 height 16
type input "*****"
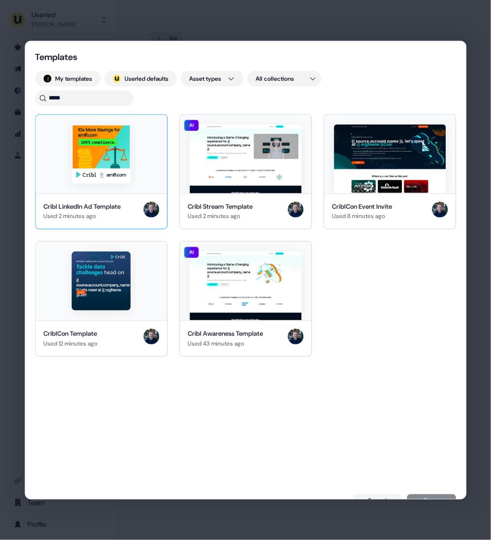
click at [115, 193] on div "Cribl LinkedIn Ad Template Used 2 minutes ago" at bounding box center [100, 211] width 131 height 36
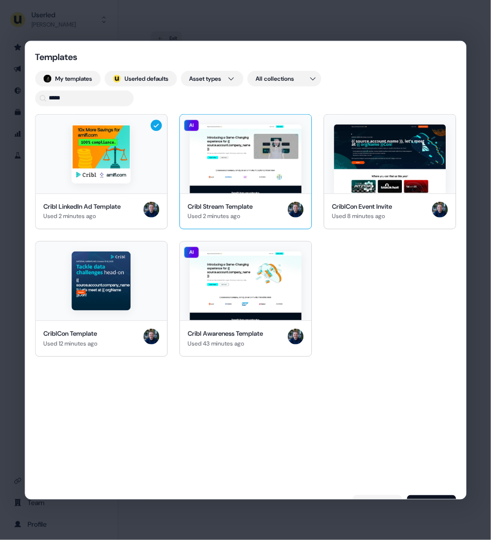
click at [232, 196] on div "Cribl Stream Template Used 2 minutes ago" at bounding box center [245, 211] width 131 height 36
click at [255, 179] on img at bounding box center [246, 158] width 112 height 69
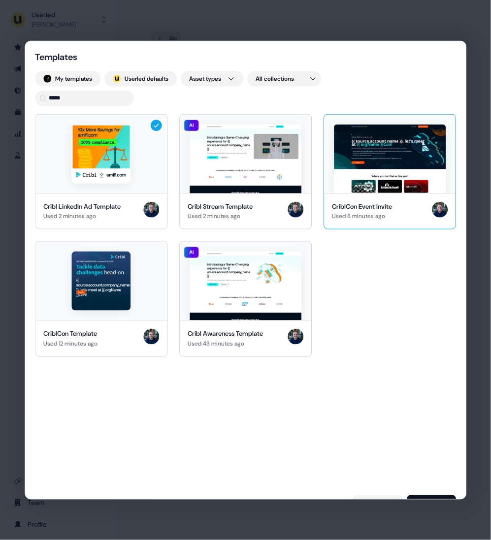
click at [382, 192] on img at bounding box center [390, 158] width 112 height 69
click at [444, 493] on div "Templates My templates ; Userled defaults Asset types All collections ***** Cri…" at bounding box center [245, 280] width 441 height 479
click at [436, 496] on button "Done" at bounding box center [431, 502] width 49 height 14
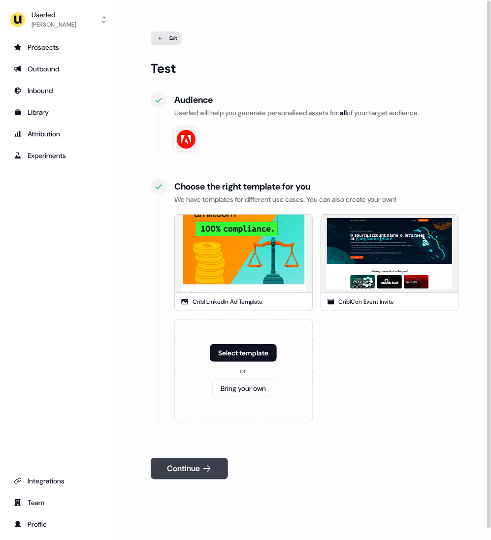
click at [202, 467] on button "Continue" at bounding box center [189, 469] width 77 height 22
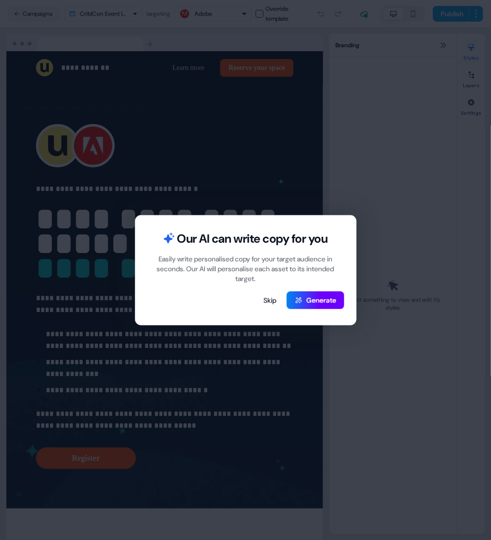
click at [319, 295] on button "Generate" at bounding box center [316, 301] width 58 height 18
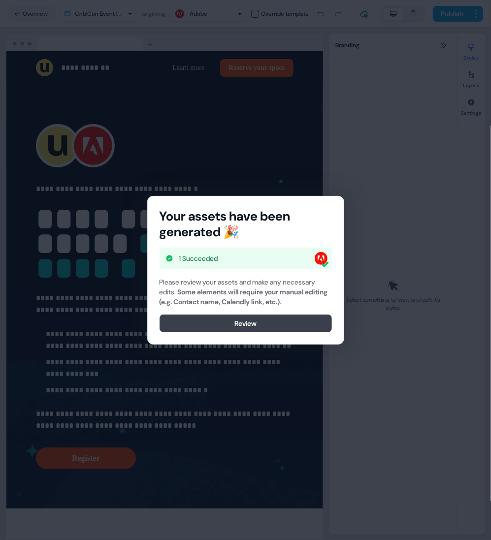
click at [321, 322] on button "Review" at bounding box center [246, 324] width 172 height 18
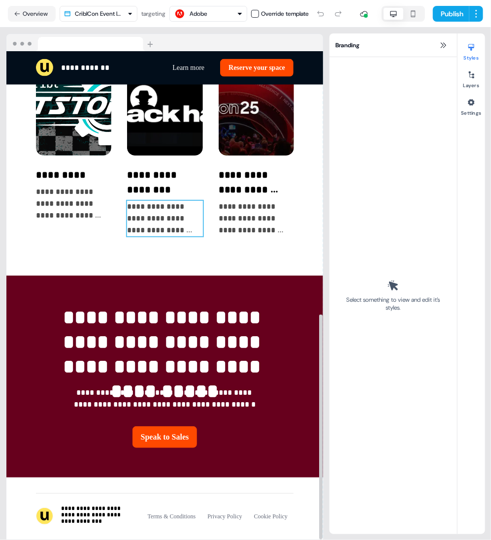
scroll to position [571, 0]
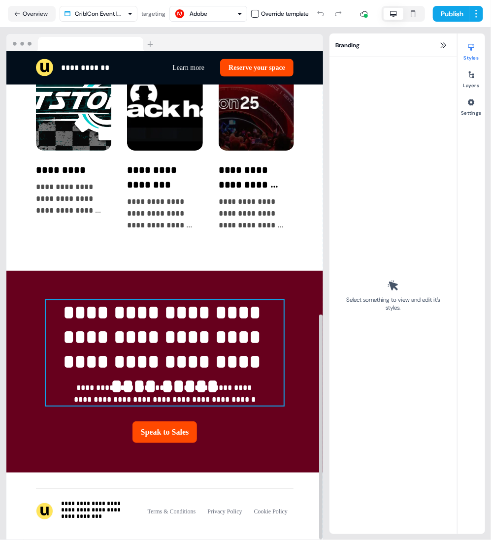
click at [226, 354] on div "**********" at bounding box center [165, 352] width 238 height 105
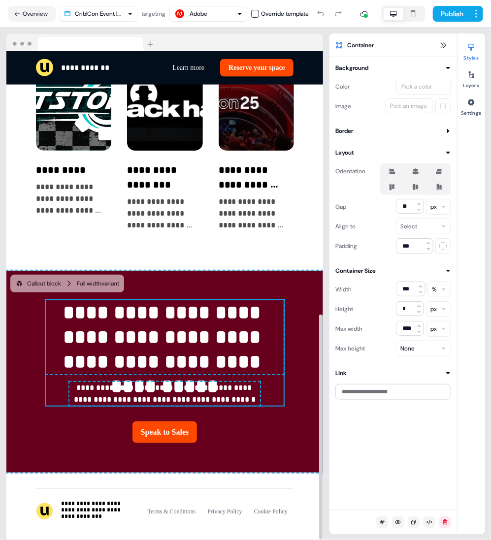
click at [226, 318] on p "**********" at bounding box center [165, 337] width 238 height 74
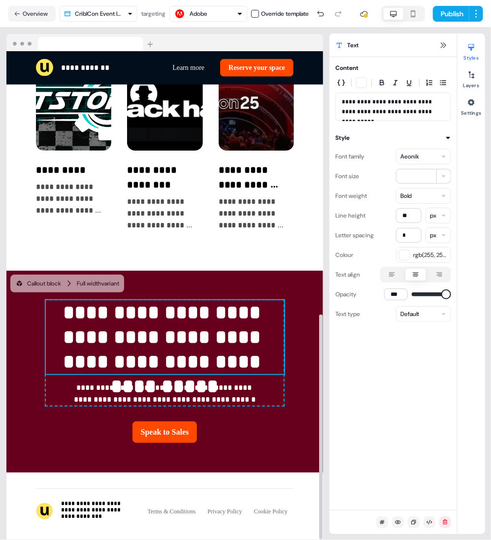
click at [222, 382] on p "**********" at bounding box center [164, 394] width 191 height 24
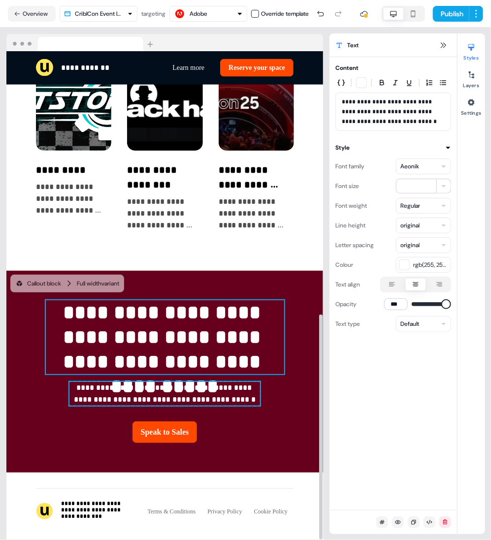
click at [226, 300] on p "**********" at bounding box center [165, 337] width 238 height 74
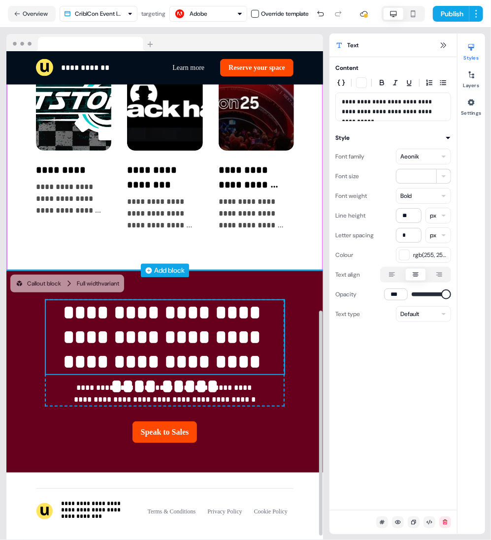
scroll to position [0, 0]
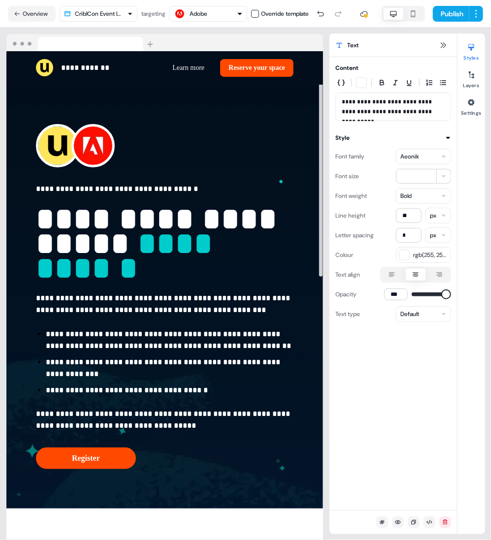
click at [52, 152] on img at bounding box center [57, 145] width 39 height 39
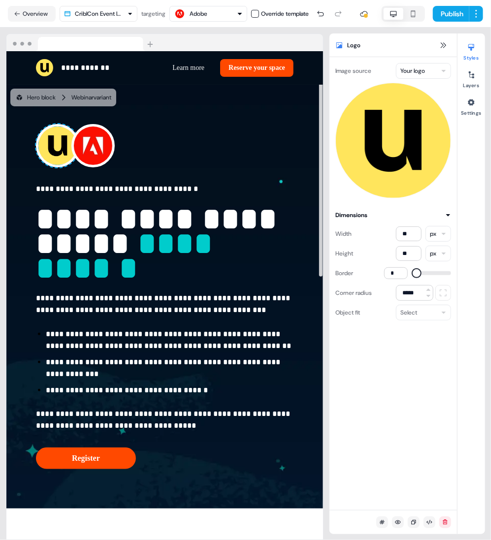
click at [68, 152] on img at bounding box center [57, 145] width 39 height 39
click at [96, 149] on img at bounding box center [92, 145] width 39 height 39
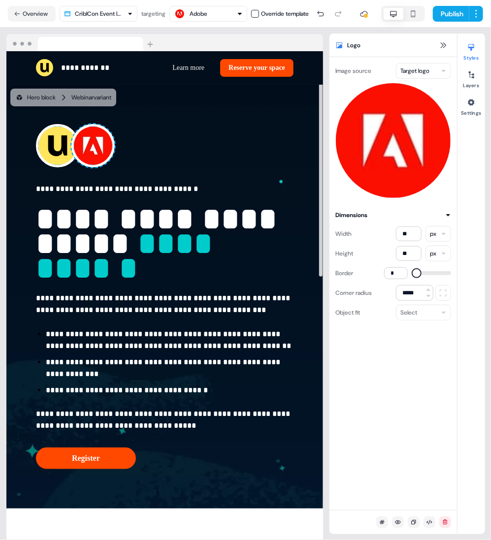
click at [59, 150] on img at bounding box center [57, 145] width 39 height 39
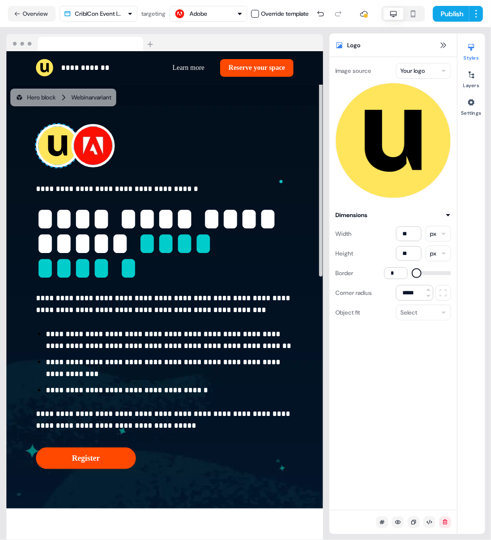
click at [84, 148] on img at bounding box center [92, 145] width 39 height 39
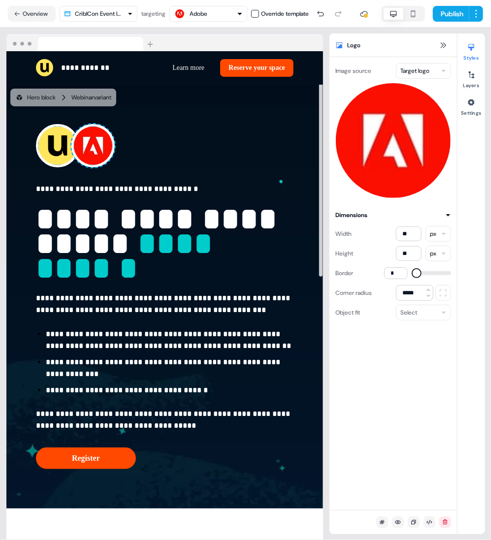
click at [55, 155] on img at bounding box center [57, 145] width 39 height 39
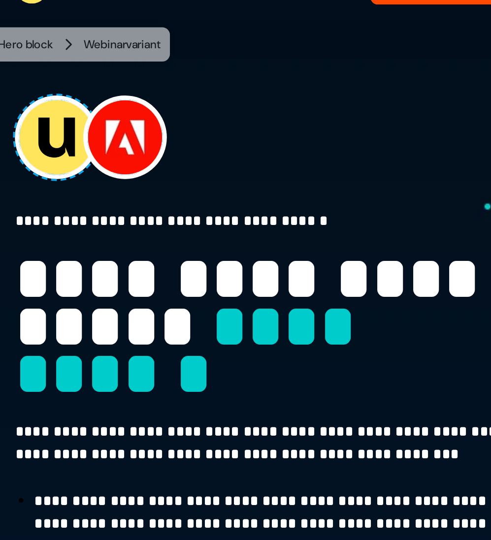
click at [84, 153] on img at bounding box center [92, 145] width 39 height 39
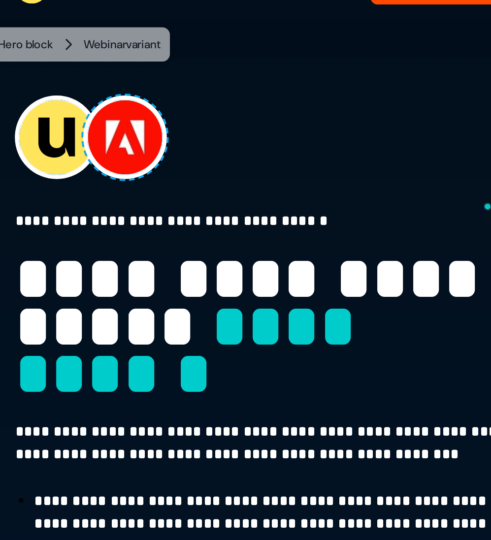
click at [60, 152] on img at bounding box center [57, 145] width 39 height 39
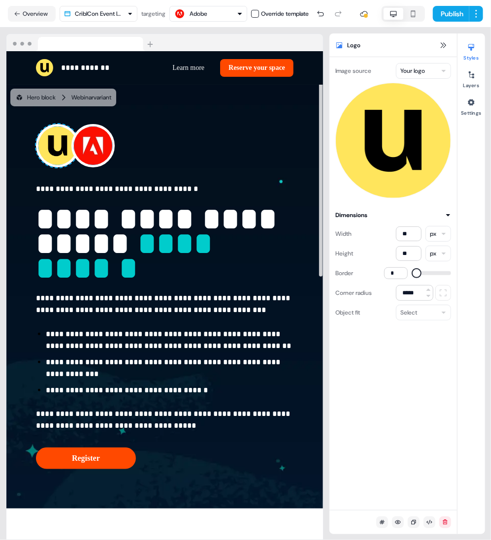
click at [104, 158] on img at bounding box center [92, 145] width 39 height 39
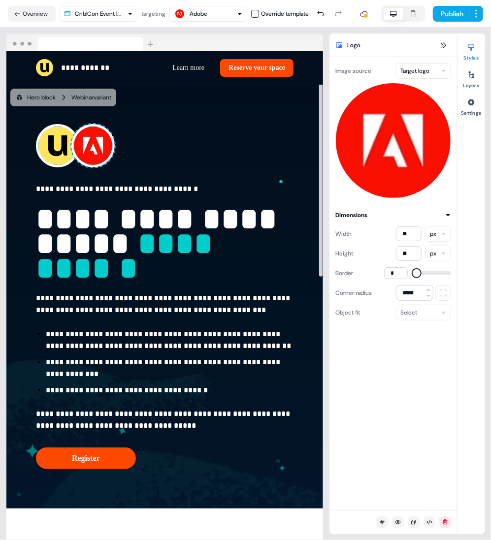
click at [57, 151] on img at bounding box center [57, 145] width 39 height 39
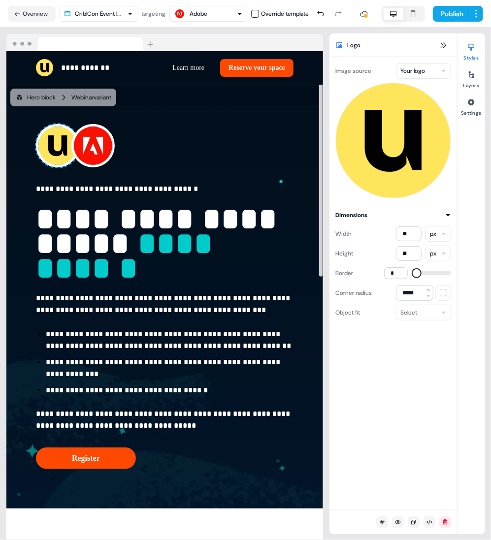
click at [83, 151] on img at bounding box center [92, 145] width 39 height 39
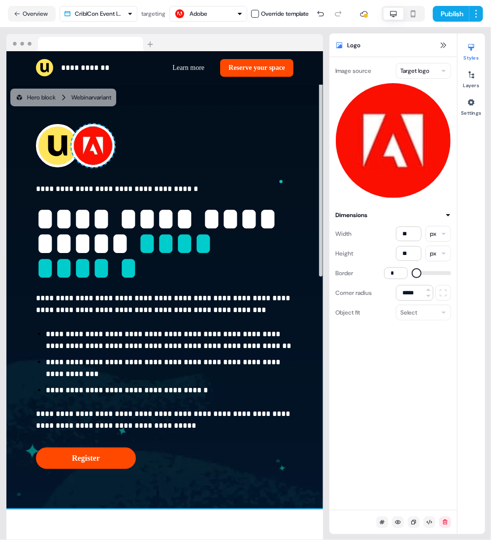
scroll to position [571, 0]
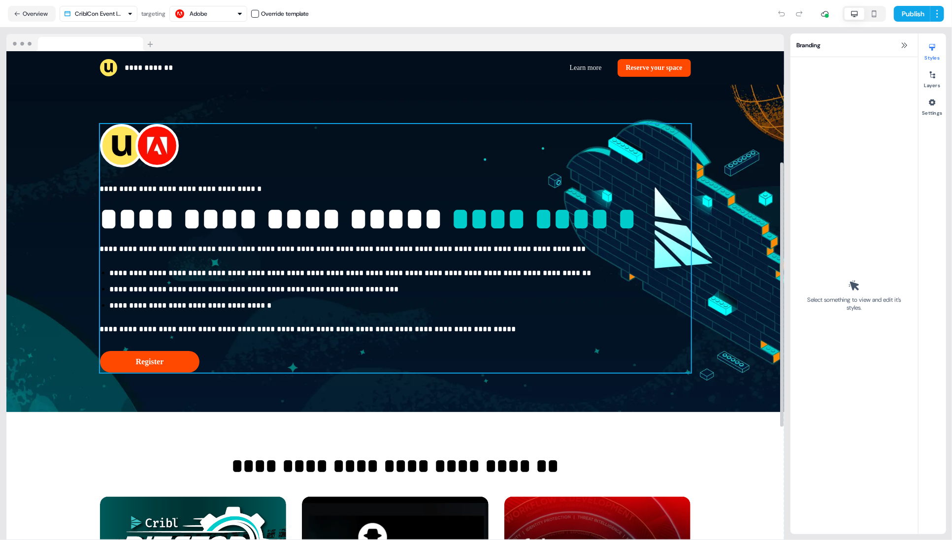
scroll to position [414, 0]
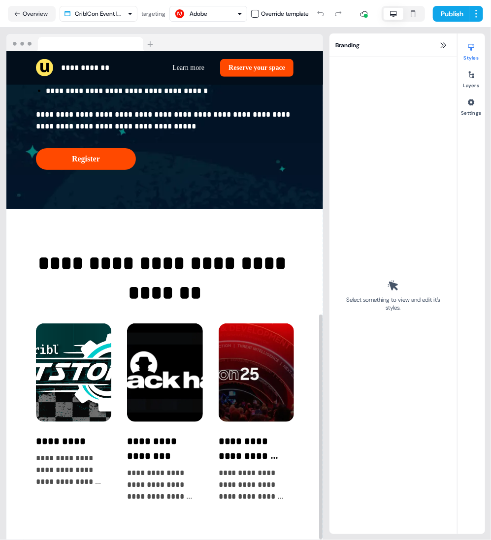
scroll to position [571, 0]
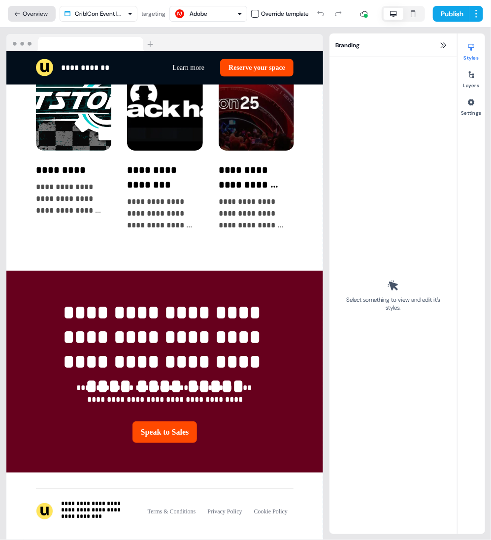
click at [29, 10] on button "Overview" at bounding box center [32, 14] width 48 height 16
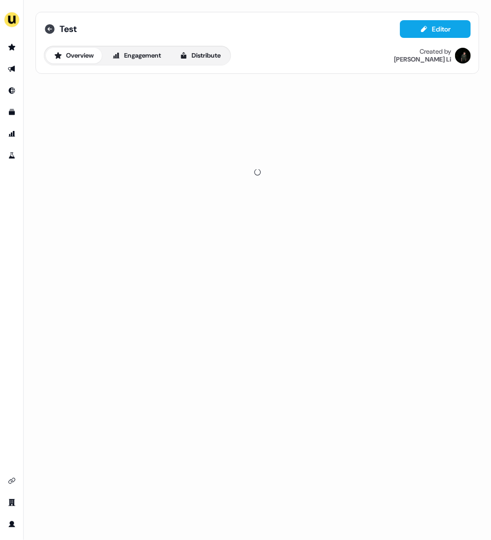
click at [53, 27] on icon at bounding box center [50, 29] width 10 height 10
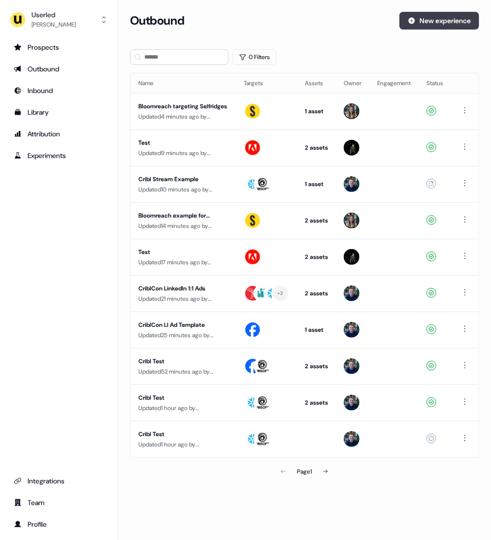
click at [429, 25] on button "New experience" at bounding box center [439, 21] width 80 height 18
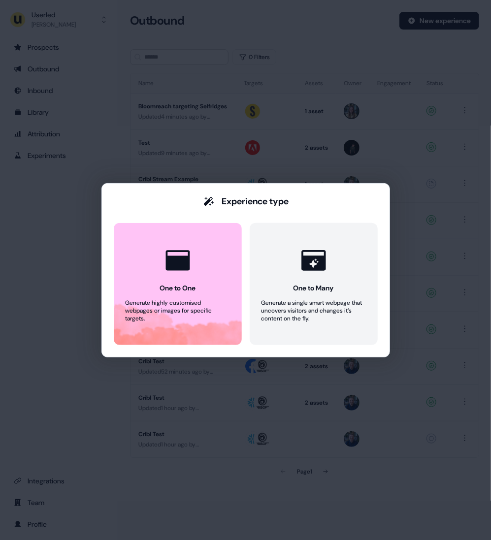
click at [297, 126] on div "Experience type One to One Generate highly customised webpages or images for sp…" at bounding box center [245, 270] width 491 height 540
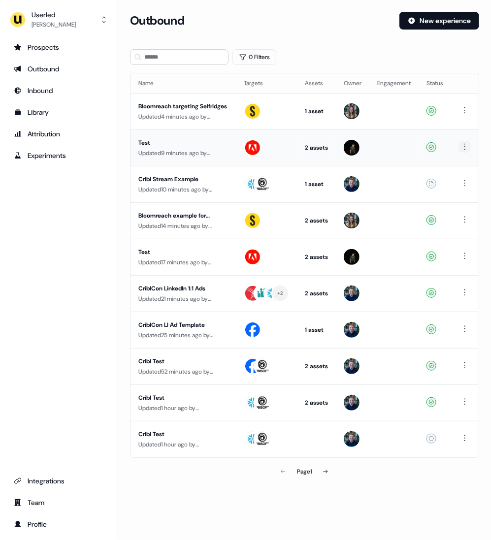
click at [463, 147] on html "For the best experience switch devices to a bigger screen. Go to Userled.io Use…" at bounding box center [245, 270] width 491 height 540
click at [455, 180] on div "Delete" at bounding box center [459, 180] width 58 height 16
click at [458, 22] on button "New experience" at bounding box center [439, 21] width 80 height 18
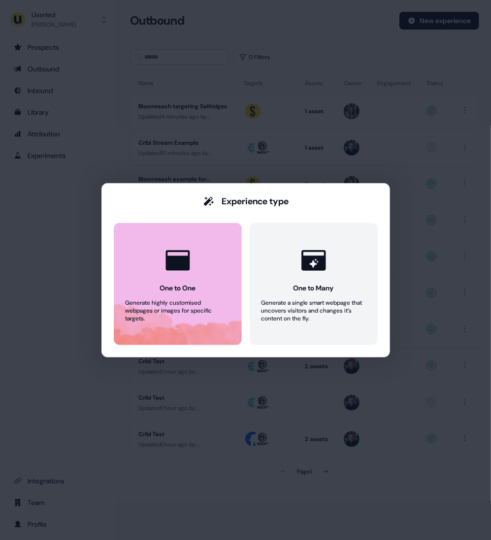
click at [192, 272] on icon at bounding box center [178, 261] width 30 height 30
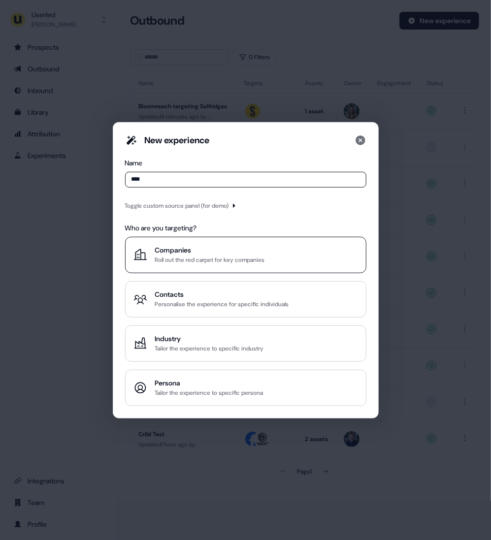
type input "****"
click at [186, 271] on button "Companies Roll out the red carpet for key companies" at bounding box center [245, 255] width 241 height 36
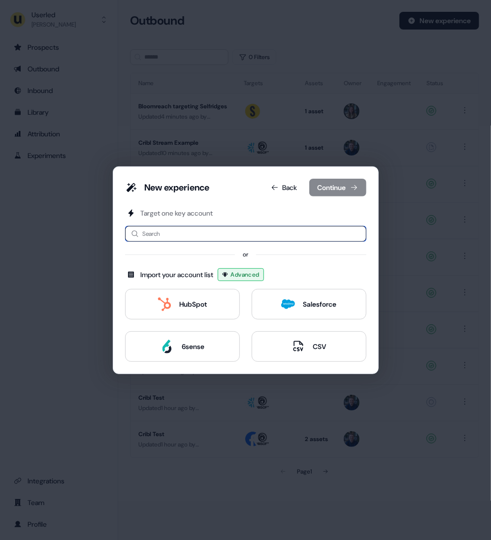
click at [206, 237] on input at bounding box center [245, 234] width 241 height 16
type input "**"
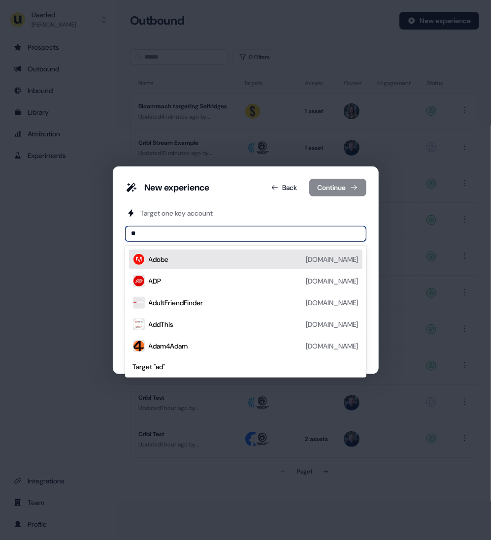
click at [195, 255] on div "Adobe adobe.com" at bounding box center [254, 260] width 210 height 12
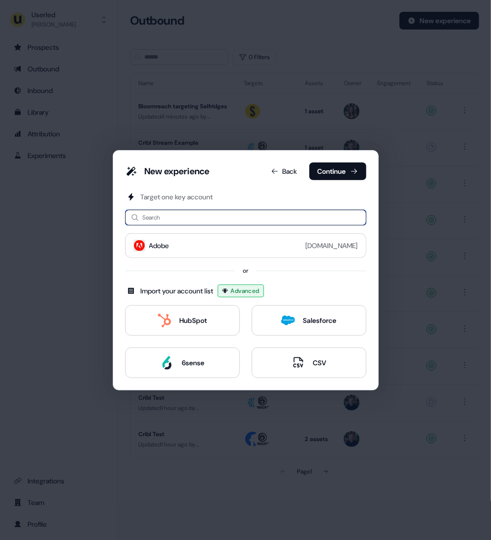
click at [204, 217] on input at bounding box center [245, 218] width 241 height 16
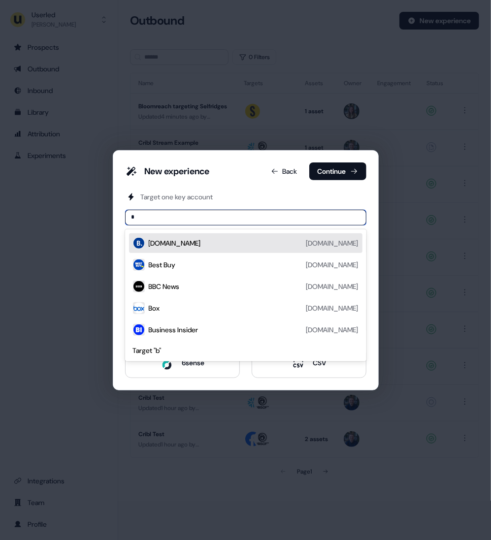
type input "*"
click at [243, 177] on div "New experience Back Continue" at bounding box center [245, 174] width 241 height 22
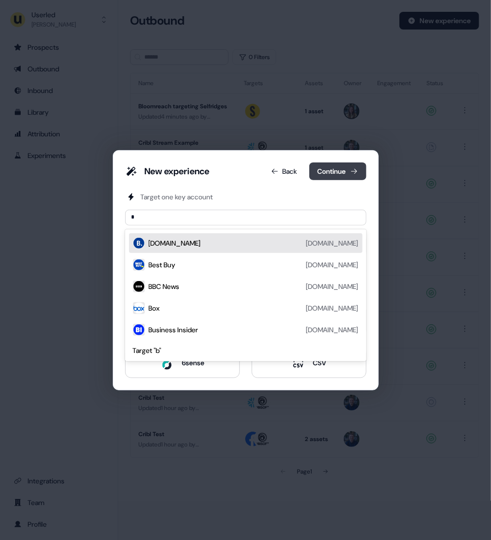
click at [343, 173] on button "Continue" at bounding box center [337, 172] width 57 height 18
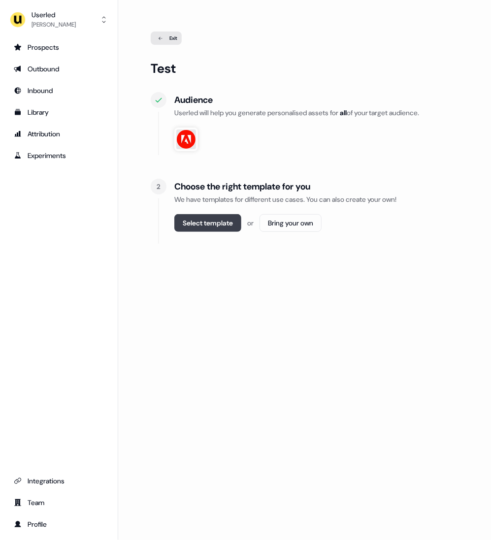
click at [202, 227] on button "Select template" at bounding box center [207, 223] width 67 height 18
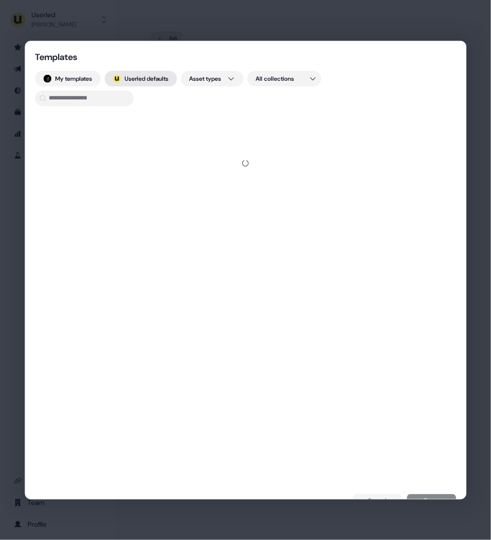
click at [136, 77] on button "; Userled defaults" at bounding box center [140, 78] width 72 height 16
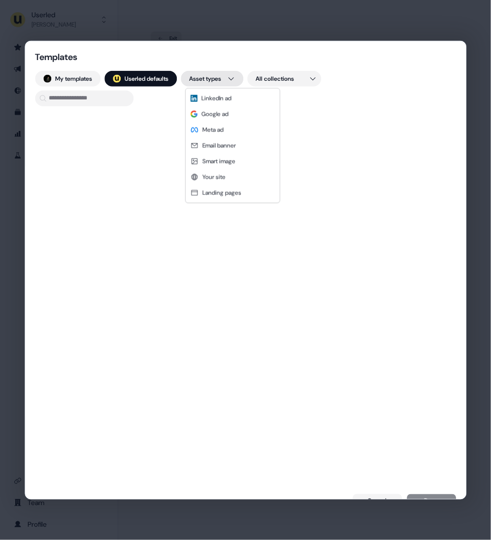
click at [223, 79] on div "Templates My templates ; Userled defaults Asset types All collections Cancel Do…" at bounding box center [245, 270] width 491 height 540
click at [223, 97] on span "LinkedIn ad" at bounding box center [216, 99] width 30 height 8
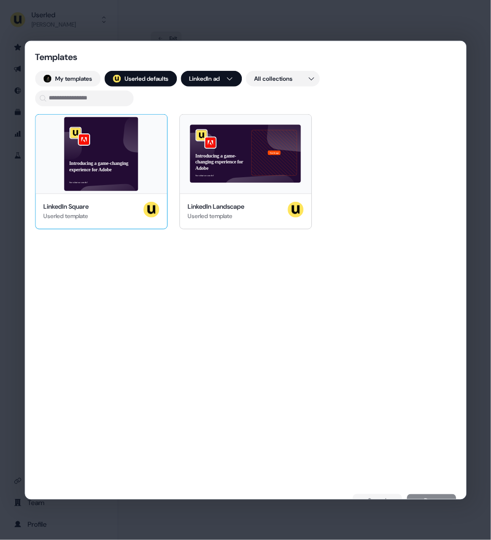
click at [106, 158] on div "Introducing a game-changing experience for Adobe See what we can do!" at bounding box center [100, 153] width 131 height 79
click at [113, 148] on div "Introducing a game-changing experience for Adobe See what we can do!" at bounding box center [100, 153] width 131 height 79
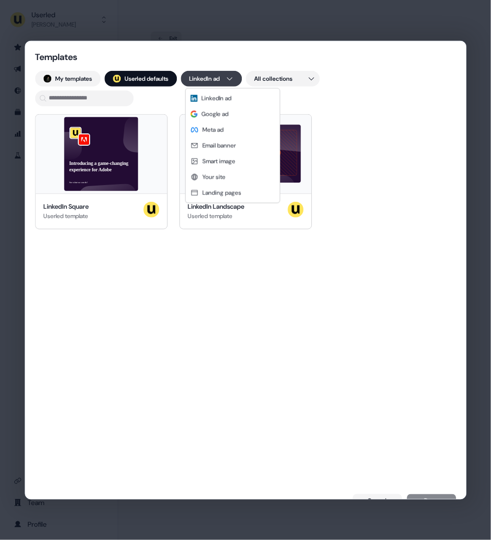
click at [196, 81] on div "Templates My templates ; Userled defaults LinkedIn ad All collections Introduci…" at bounding box center [245, 270] width 491 height 540
click at [150, 75] on div "Templates My templates ; Userled defaults LinkedIn ad All collections Introduci…" at bounding box center [245, 270] width 491 height 540
click at [150, 75] on button "; Userled defaults" at bounding box center [140, 78] width 72 height 16
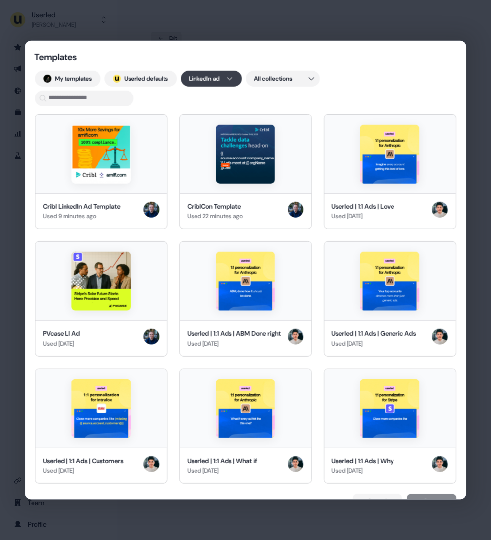
click at [202, 75] on div "Templates My templates ; Userled defaults LinkedIn ad All collections Cribl Lin…" at bounding box center [245, 270] width 491 height 540
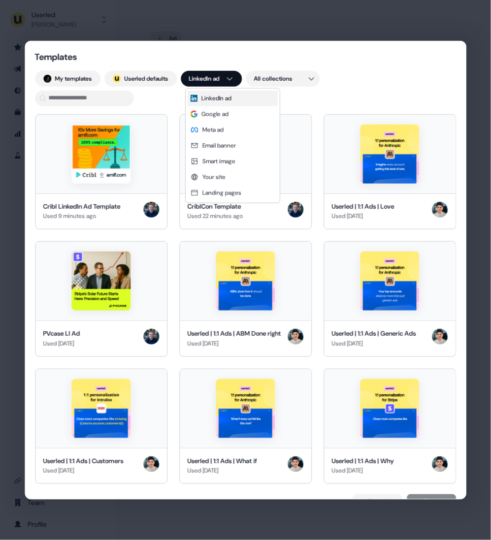
click at [200, 92] on div "LinkedIn ad" at bounding box center [233, 99] width 90 height 16
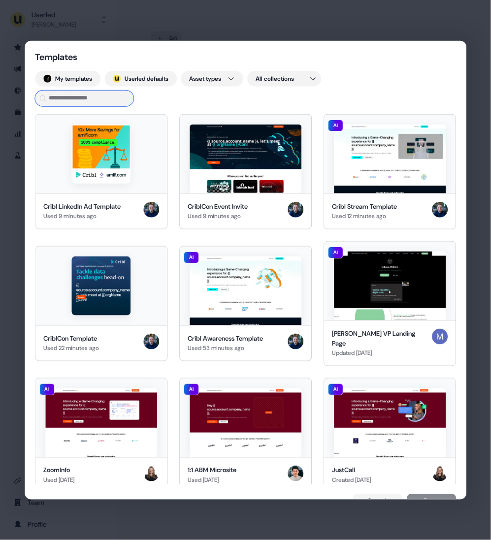
click at [79, 102] on input at bounding box center [84, 98] width 98 height 16
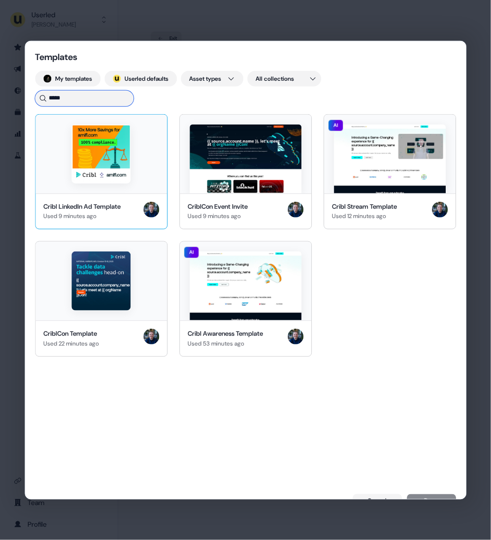
type input "*****"
click at [84, 151] on img at bounding box center [100, 153] width 59 height 59
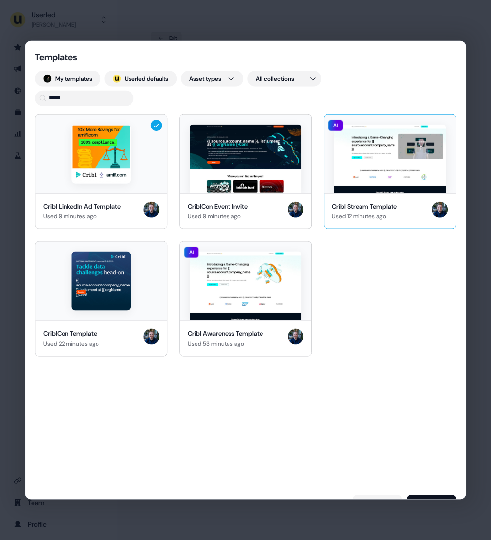
click at [371, 165] on img at bounding box center [390, 158] width 112 height 69
click at [438, 495] on button "Done" at bounding box center [431, 502] width 49 height 14
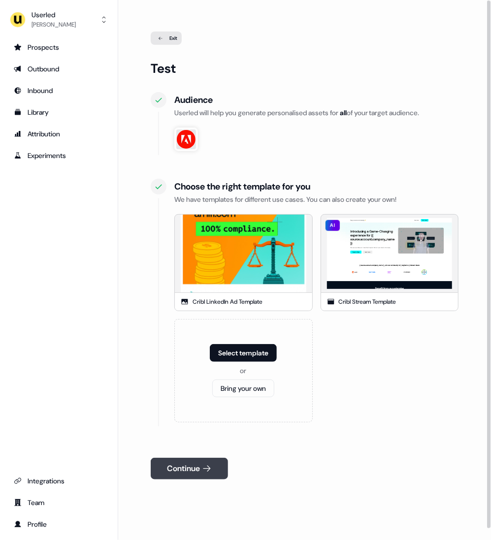
click at [216, 468] on button "Continue" at bounding box center [189, 469] width 77 height 22
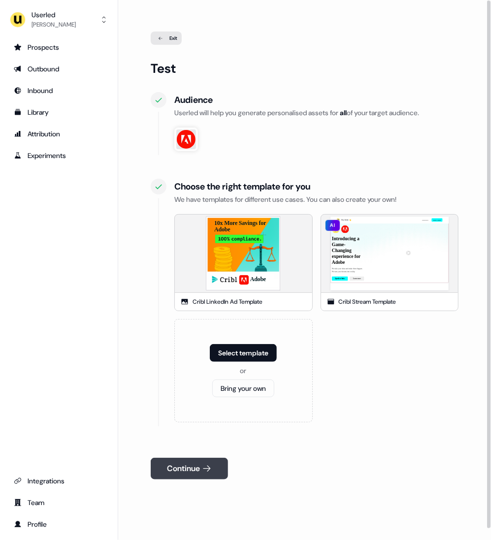
click at [177, 461] on button "Continue" at bounding box center [189, 469] width 77 height 22
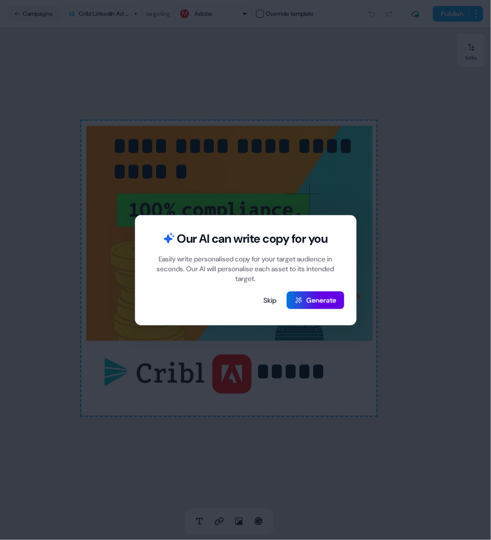
click at [314, 299] on button "Generate" at bounding box center [316, 301] width 58 height 18
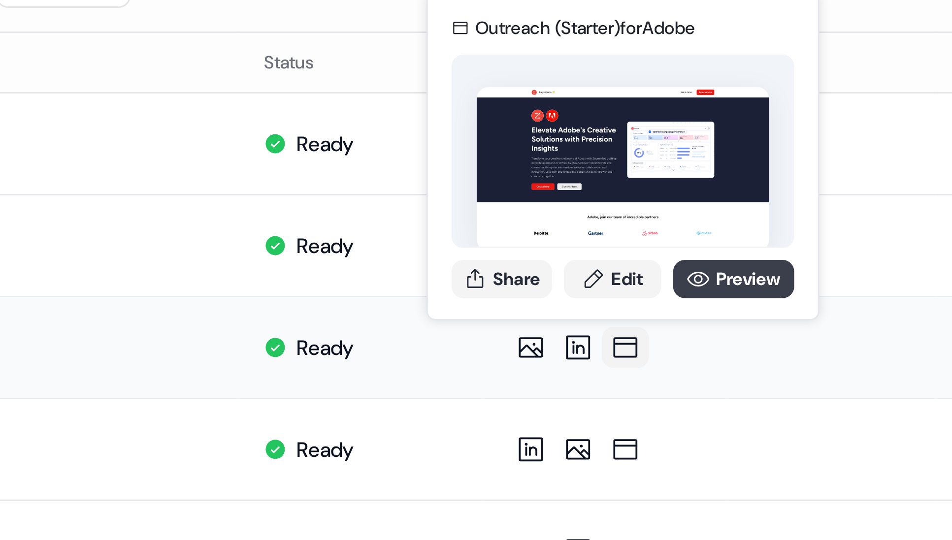
click at [657, 192] on link "Preview" at bounding box center [650, 193] width 40 height 13
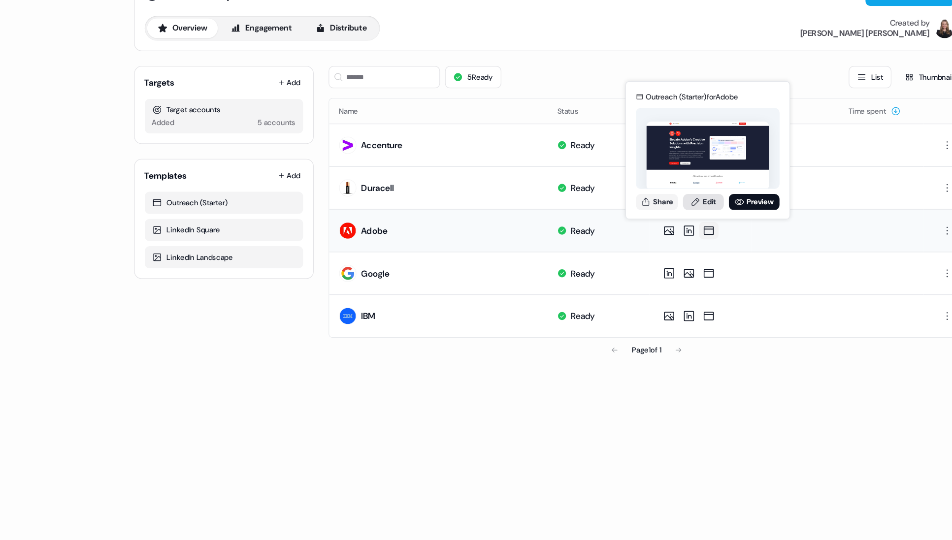
click at [611, 191] on link "Edit" at bounding box center [610, 193] width 33 height 13
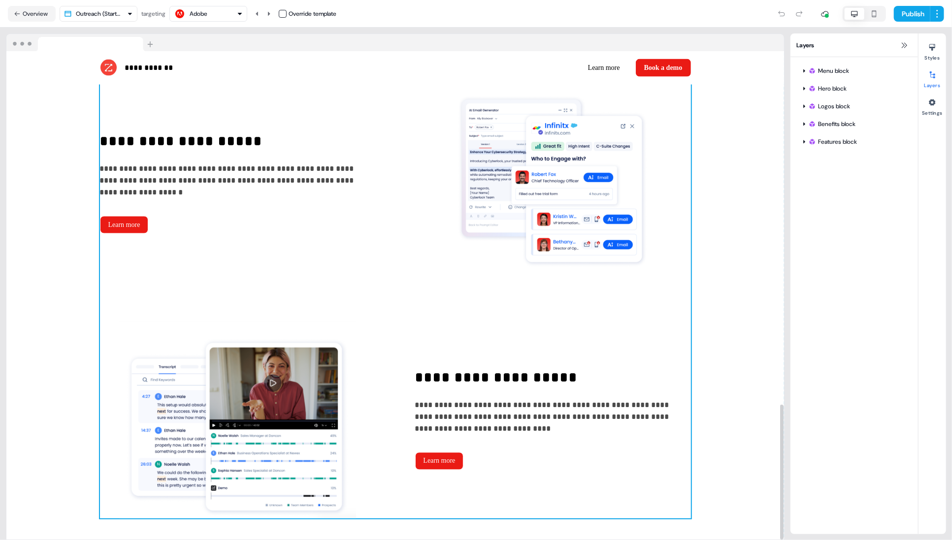
scroll to position [1277, 0]
